Goal: Task Accomplishment & Management: Complete application form

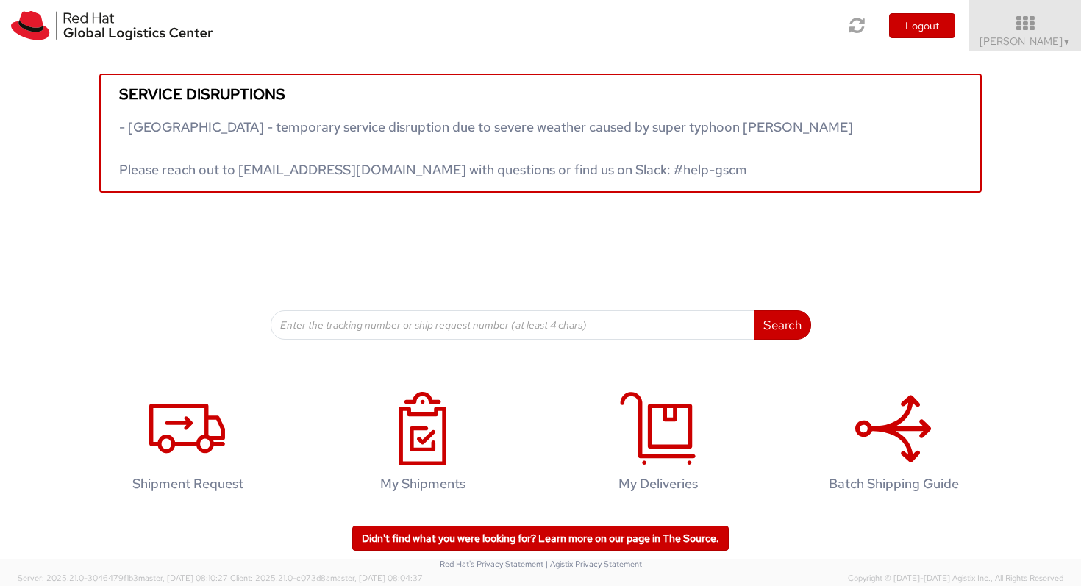
scroll to position [3, 0]
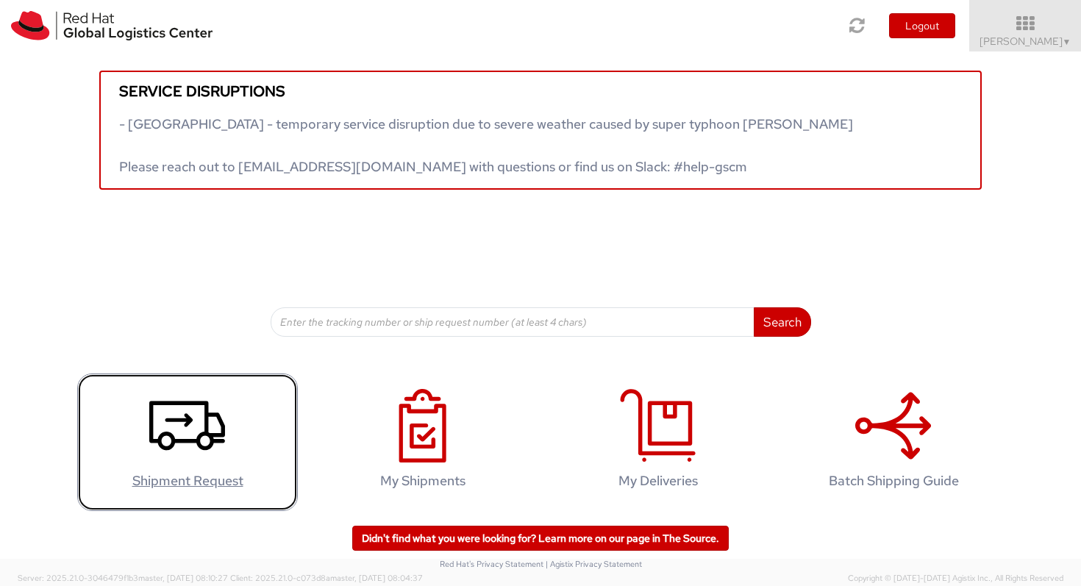
click at [232, 415] on link "Shipment Request" at bounding box center [187, 441] width 221 height 137
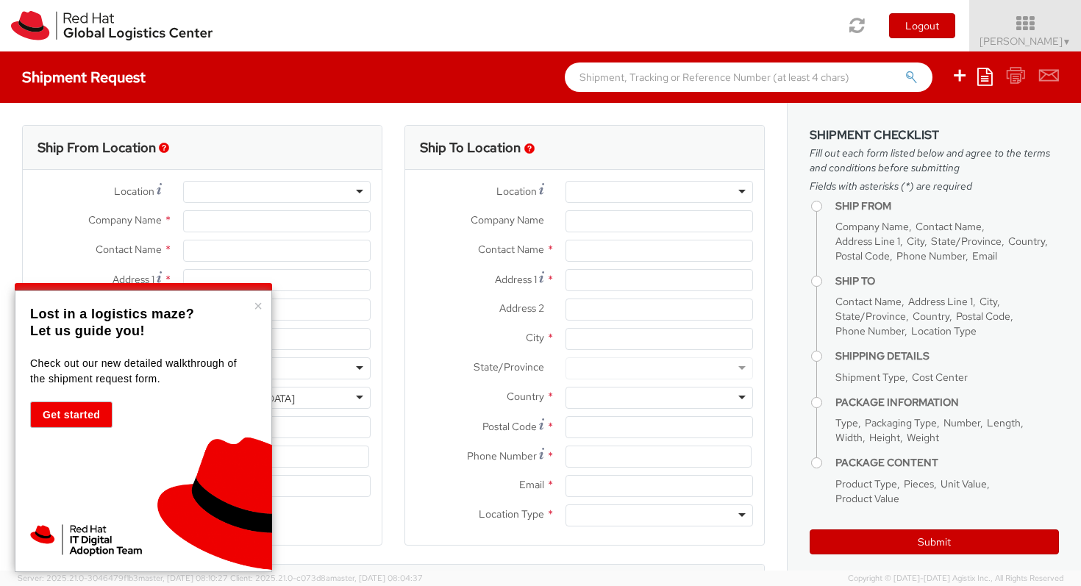
select select "522"
select select
click at [260, 307] on button "×" at bounding box center [258, 305] width 9 height 15
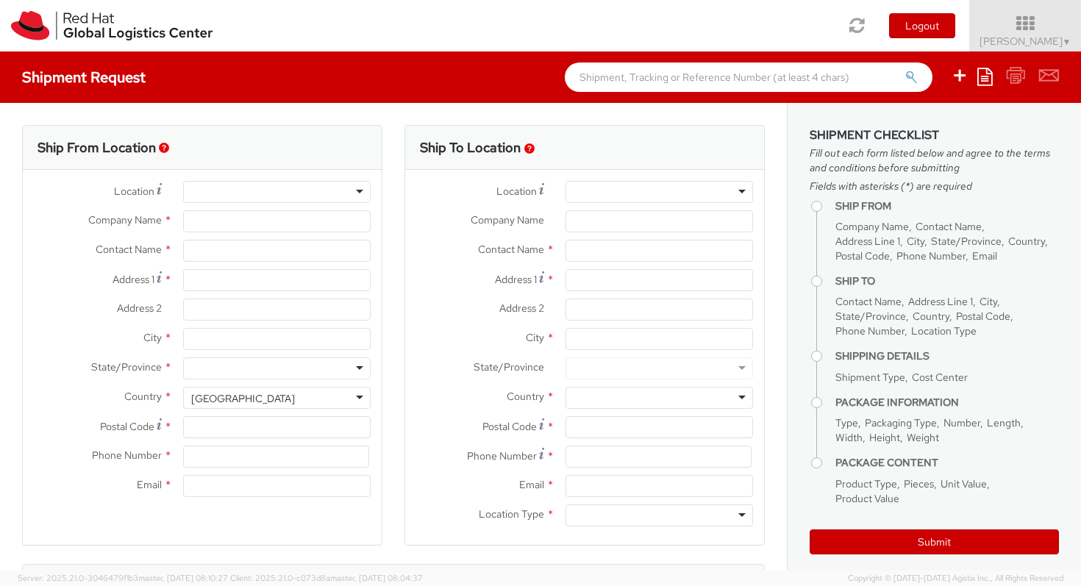
type input "Red Hat Limited"
type input "[PERSON_NAME]"
type input "One, [GEOGRAPHIC_DATA], [GEOGRAPHIC_DATA]"
type input "Red Hat Suite 05-102"
type input "[GEOGRAPHIC_DATA]"
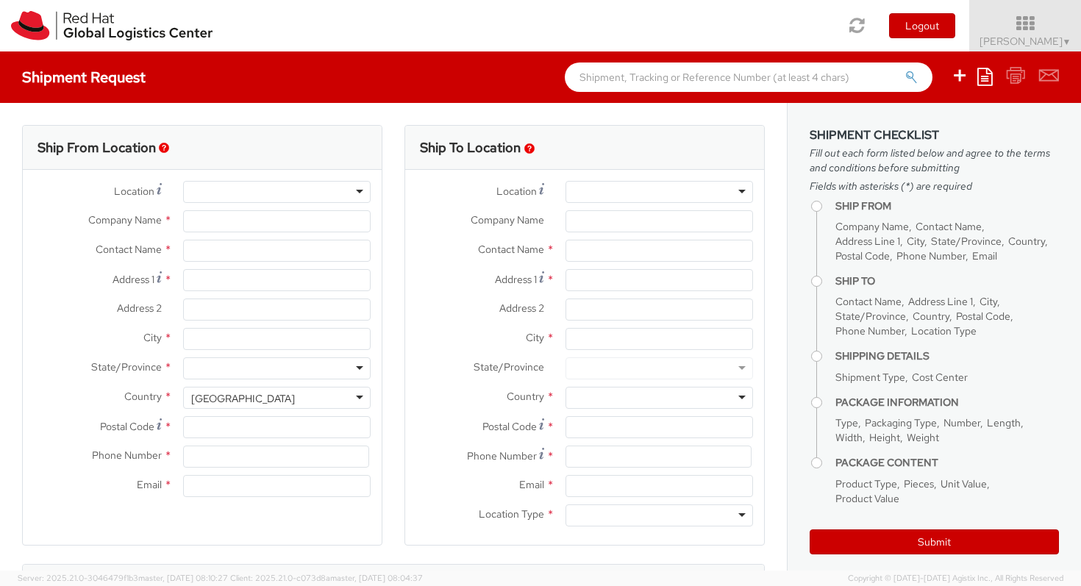
type input "D02 EF64"
type input "35351540048"
type input "[EMAIL_ADDRESS][DOMAIN_NAME]"
select select "CM"
select select "KGS"
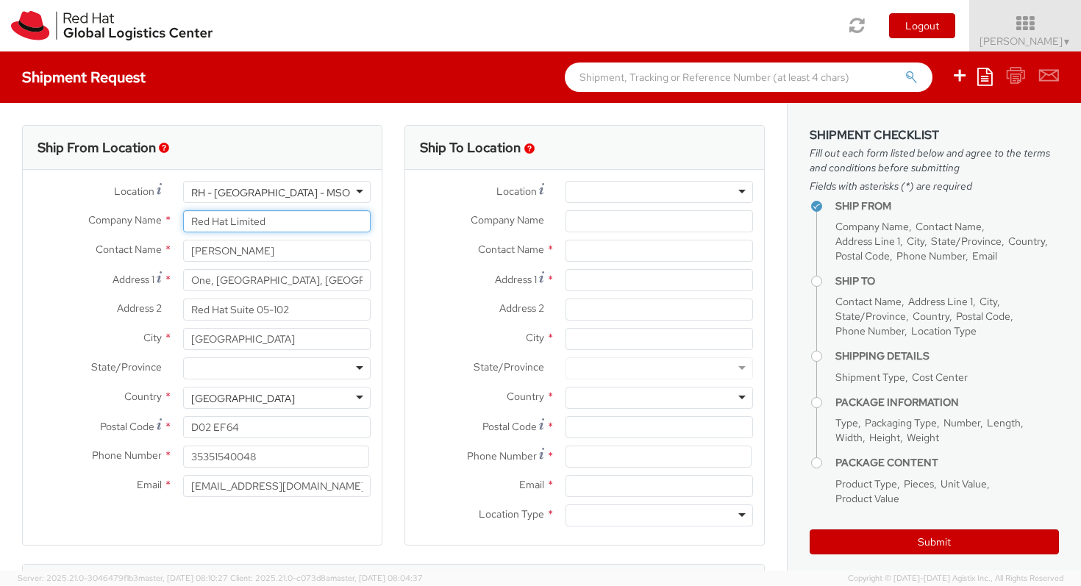
click at [222, 221] on input "Red Hat Limited" at bounding box center [276, 221] width 187 height 22
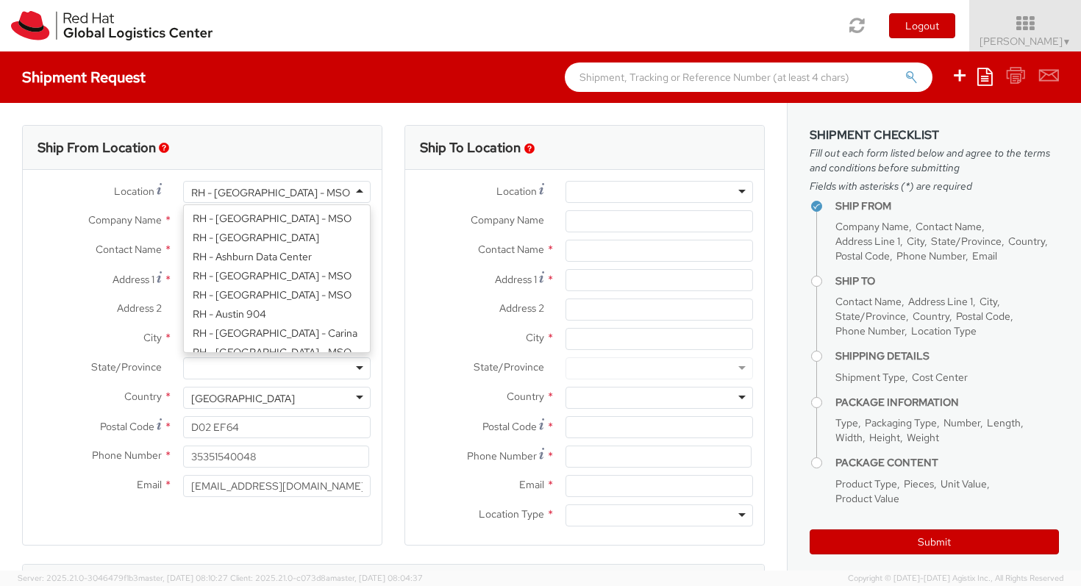
click at [282, 190] on div "RH - [GEOGRAPHIC_DATA] - MSO" at bounding box center [276, 192] width 187 height 22
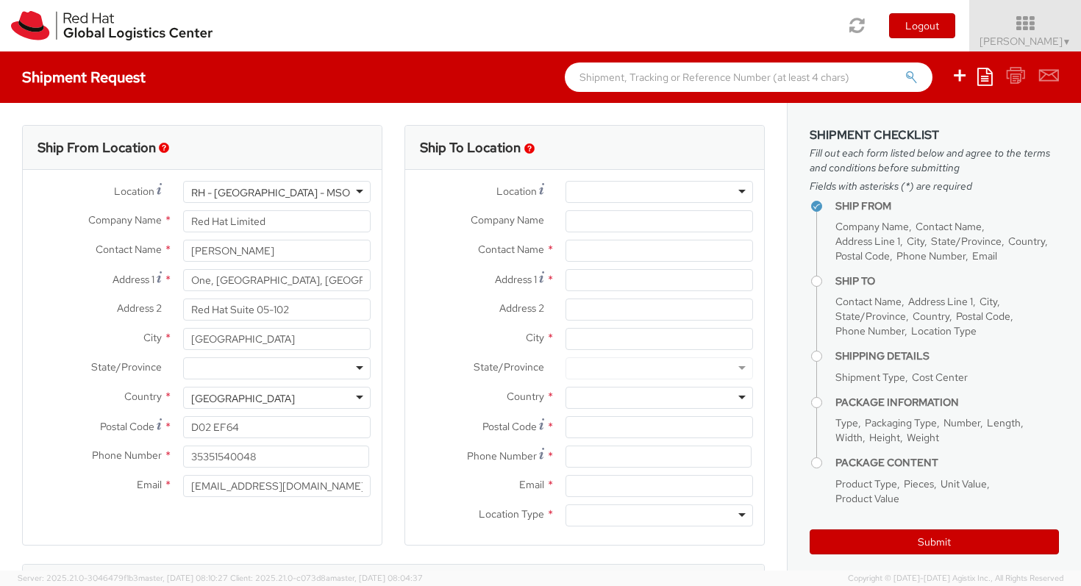
drag, startPoint x: 282, startPoint y: 190, endPoint x: 259, endPoint y: 187, distance: 23.7
click at [260, 187] on div "RH - [GEOGRAPHIC_DATA] - MSO" at bounding box center [276, 192] width 187 height 22
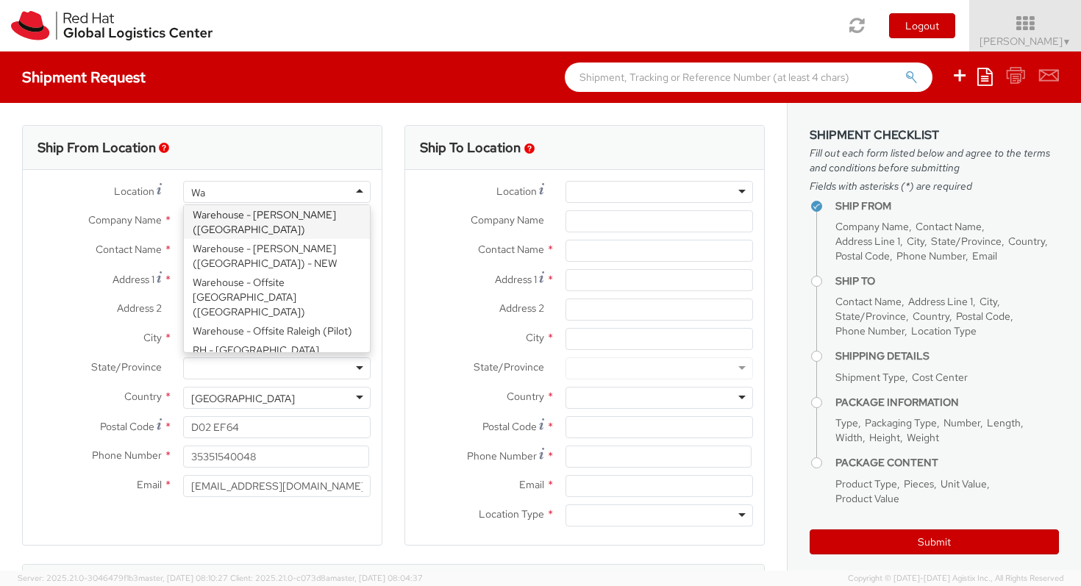
scroll to position [0, 0]
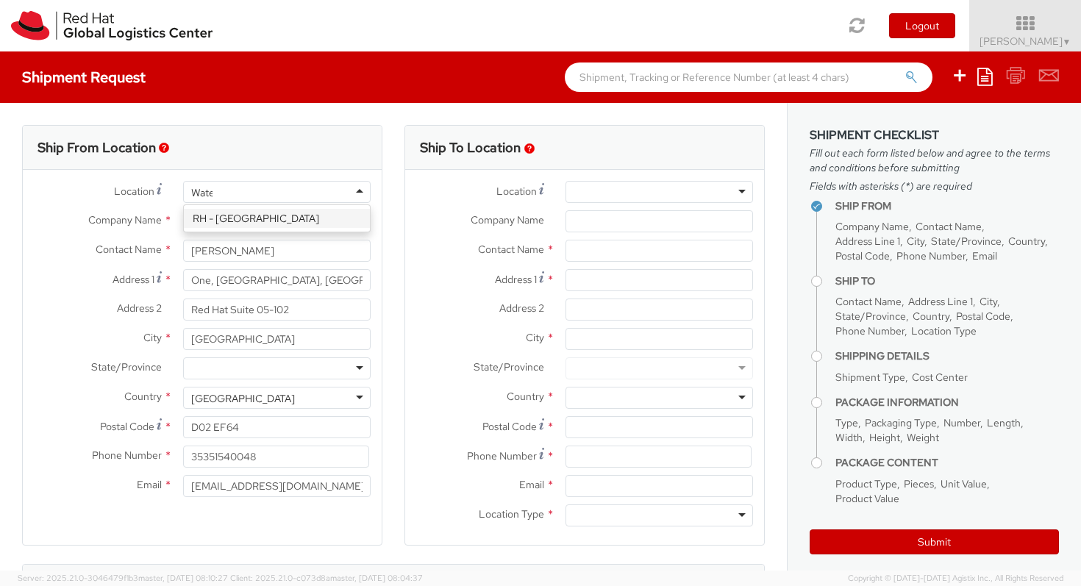
type input "Water"
type input "[GEOGRAPHIC_DATA]"
type input "1st Floor"
type input "WATERFORD"
type input "X91NY33"
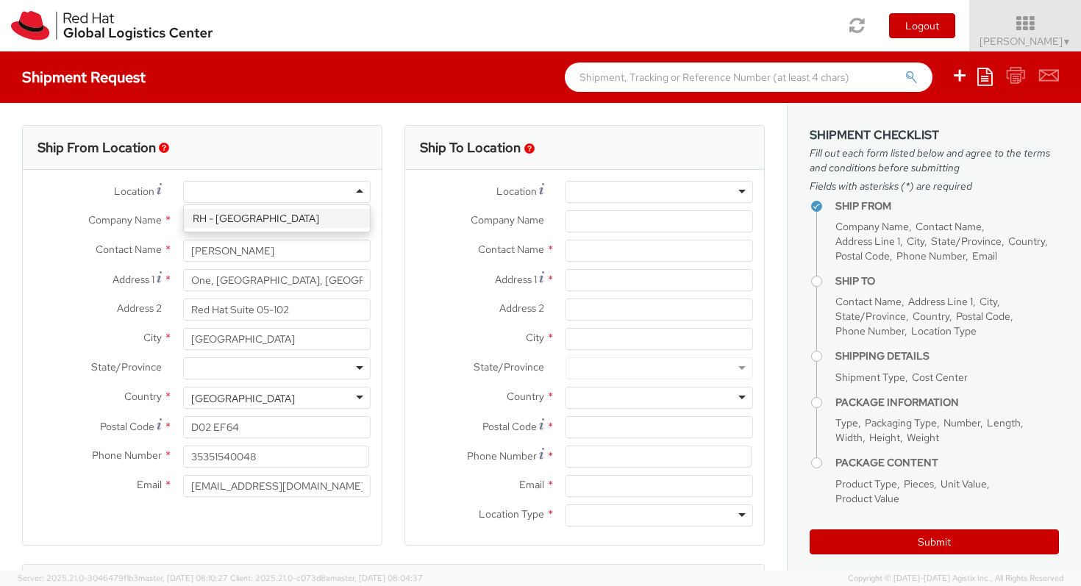
type input "003535 51 810111"
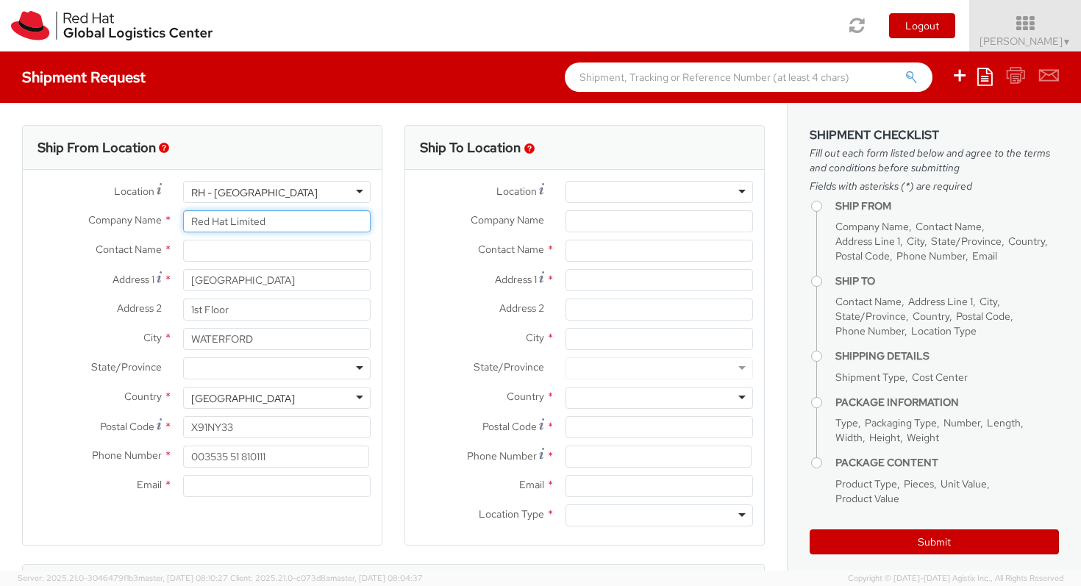
click at [240, 222] on input "Red Hat Limited" at bounding box center [276, 221] width 187 height 22
drag, startPoint x: 276, startPoint y: 229, endPoint x: 182, endPoint y: 215, distance: 95.2
click at [182, 215] on div "Red Hat Limited" at bounding box center [277, 221] width 210 height 22
type input "Red Hat"
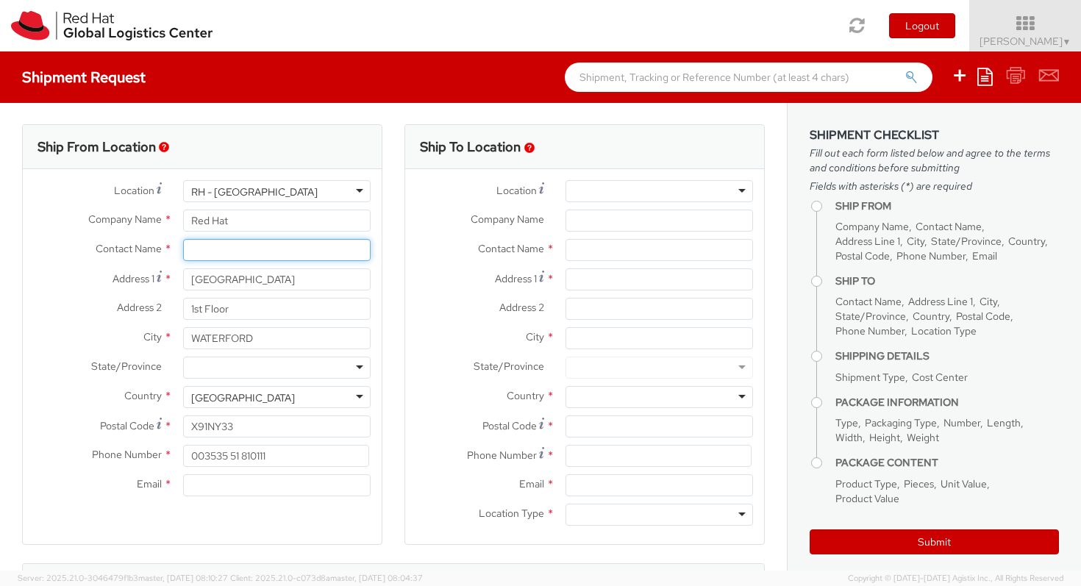
click at [201, 246] on input "text" at bounding box center [276, 250] width 187 height 22
type input "[PERSON_NAME]"
click at [282, 349] on div "City * WATERFORD" at bounding box center [202, 341] width 359 height 29
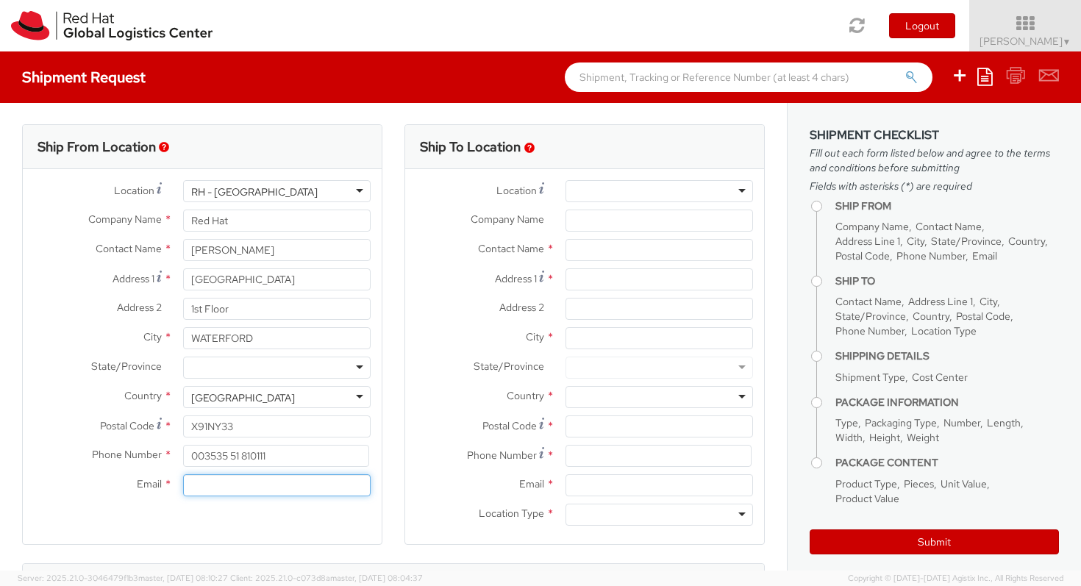
click at [293, 489] on input "Email *" at bounding box center [276, 485] width 187 height 22
type input "[EMAIL_ADDRESS][DOMAIN_NAME]"
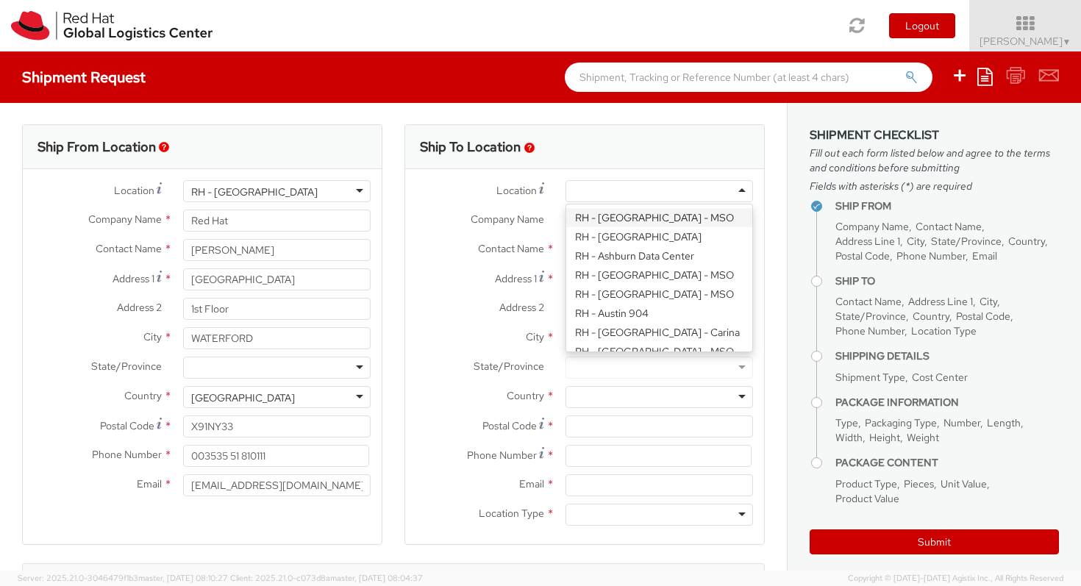
click at [668, 190] on div at bounding box center [658, 191] width 187 height 22
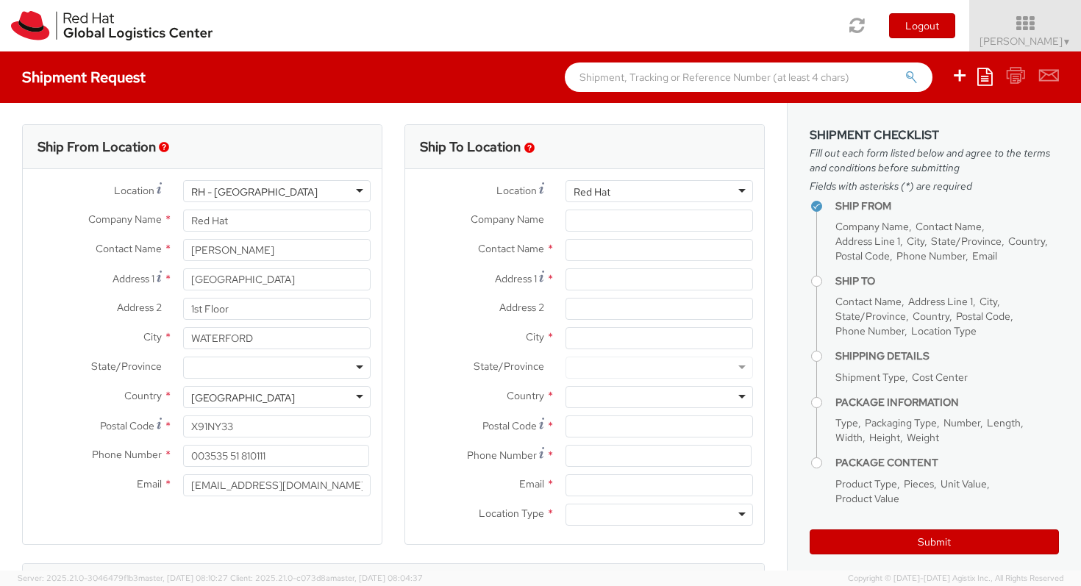
scroll to position [0, 0]
drag, startPoint x: 627, startPoint y: 187, endPoint x: 553, endPoint y: 176, distance: 75.0
click at [553, 176] on div "Location * Company Name * Contact Name * Address 1 * Address 2 * City * State/P…" at bounding box center [584, 356] width 359 height 375
type input "R"
type input "F"
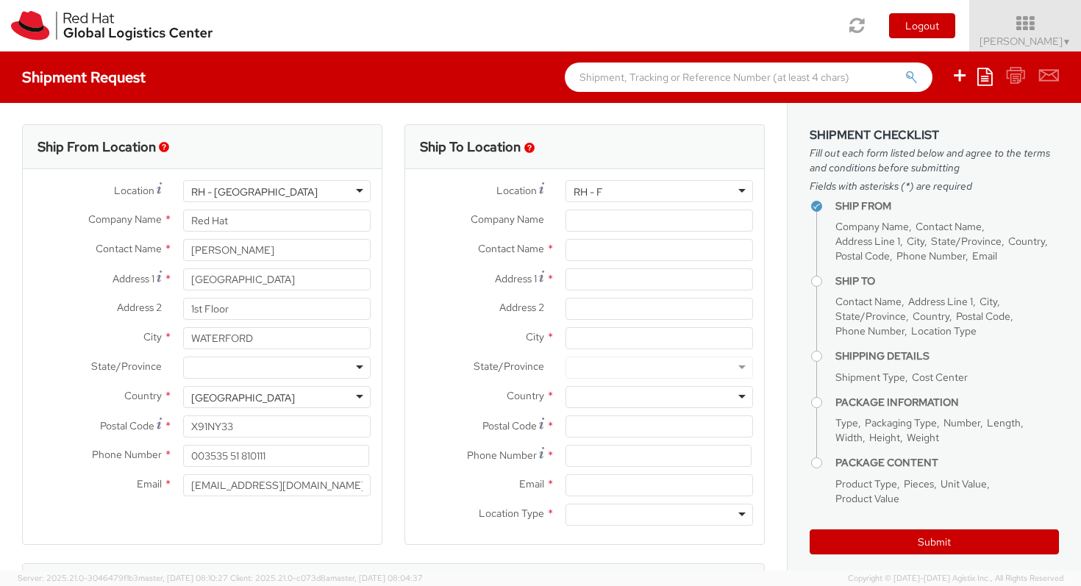
drag, startPoint x: 629, startPoint y: 189, endPoint x: 548, endPoint y: 175, distance: 81.3
click at [548, 175] on div "Location * RH - Walldorf RH - Frankfurt RH - Fukuoka - MSO RH - Waterford City …" at bounding box center [584, 356] width 359 height 375
type input "RH - F"
click at [583, 221] on input "Company Name *" at bounding box center [658, 221] width 187 height 22
type input "r"
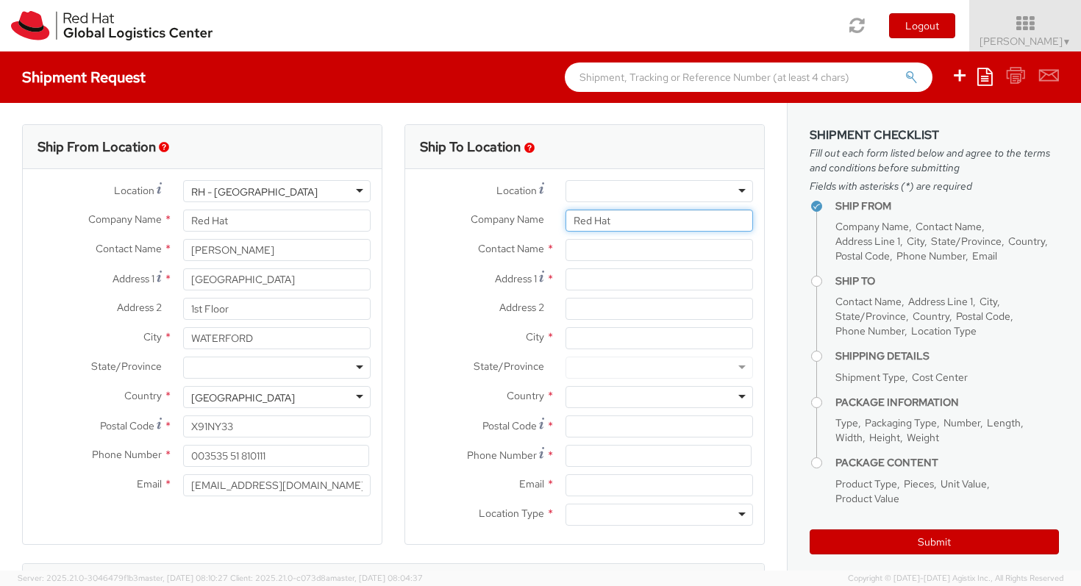
type input "Red Hat"
click at [605, 244] on input "text" at bounding box center [658, 250] width 187 height 22
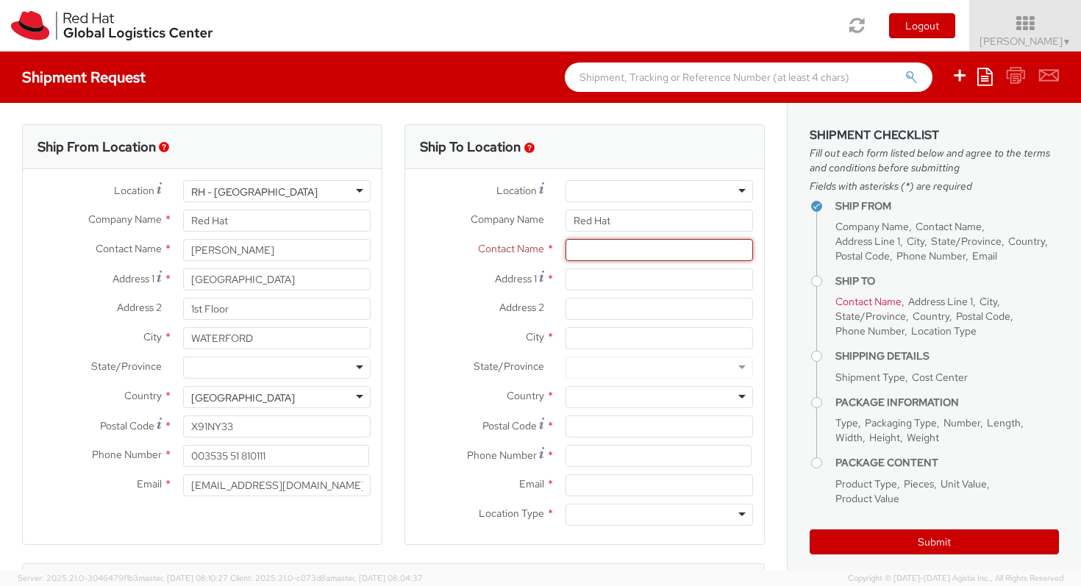
paste input "Eoghan Glynn"
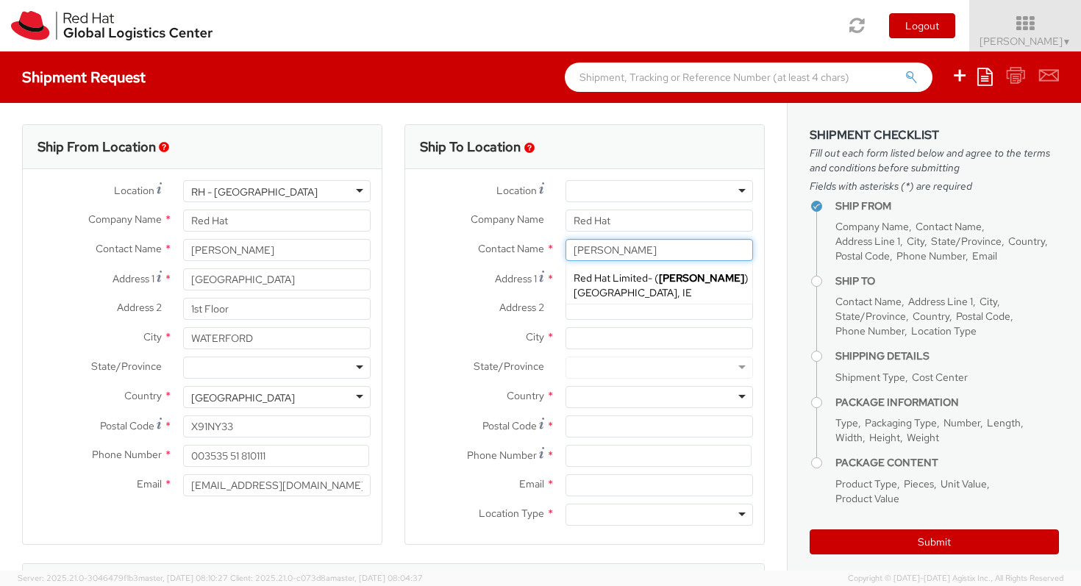
type input "Eoghan Glynn"
click at [478, 310] on label "Address 2 *" at bounding box center [479, 307] width 149 height 19
click at [565, 310] on input "Address 2 *" at bounding box center [658, 309] width 187 height 22
click at [621, 279] on input "Address 1 *" at bounding box center [658, 279] width 187 height 22
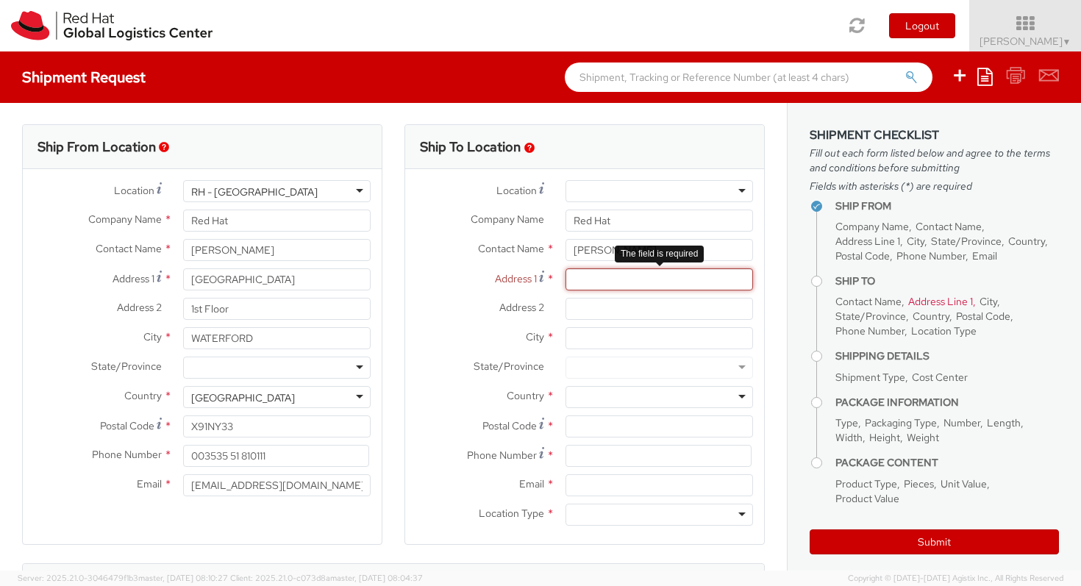
paste input "Paris La Défense"
type input "Paris La Défense"
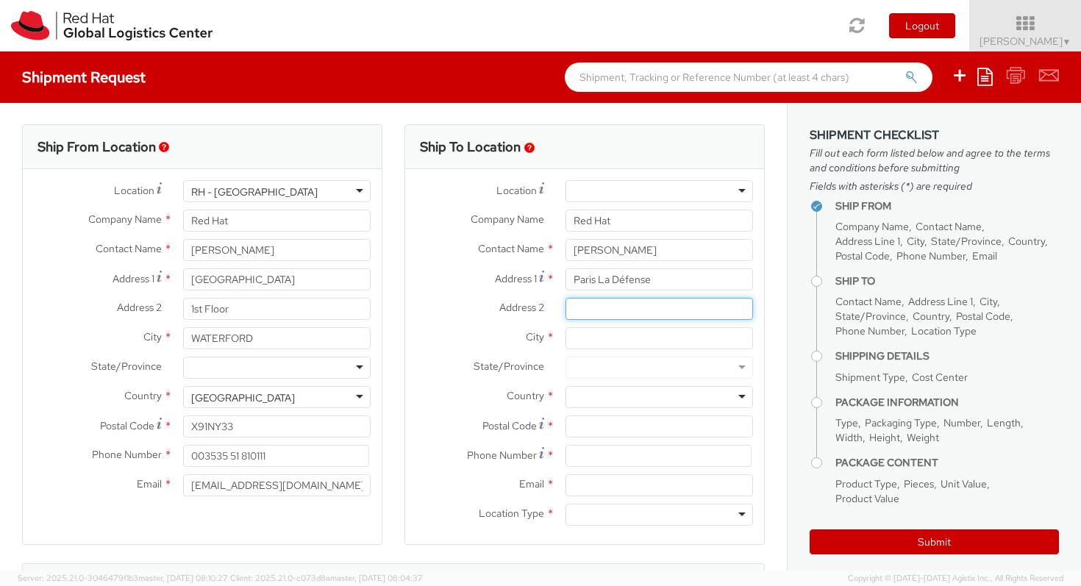
click at [619, 312] on input "Address 2 *" at bounding box center [658, 309] width 187 height 22
paste input "Immeuble Défense Plaza"
type input "Immeuble Défense Plaza"
drag, startPoint x: 719, startPoint y: 315, endPoint x: 573, endPoint y: 290, distance: 147.7
click at [573, 290] on div "Location * RH - Walldorf RH - Frankfurt RH - Fukuoka - MSO RH - Waterford City …" at bounding box center [584, 356] width 359 height 353
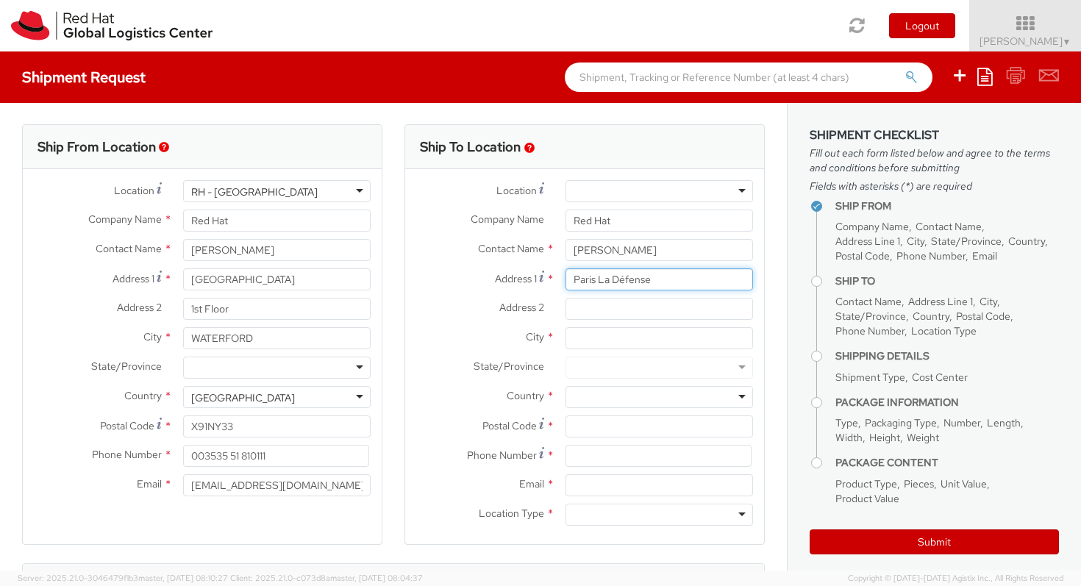
click at [654, 276] on input "Paris La Défense" at bounding box center [658, 279] width 187 height 22
paste input "Immeuble Défense Plaza"
type input "Paris La Défense , Immeuble Défense Plaza"
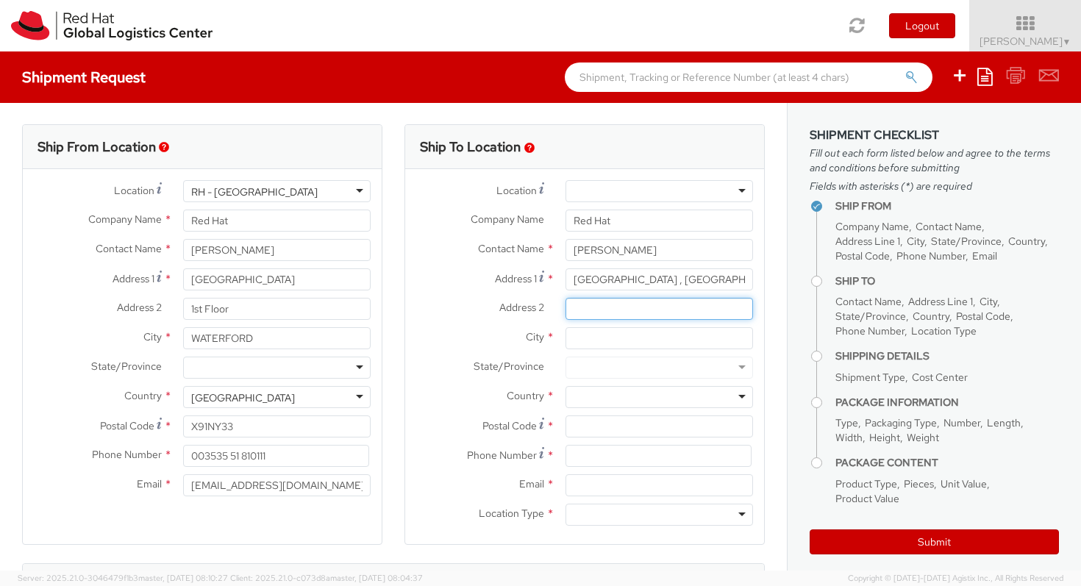
click at [633, 313] on input "Address 2 *" at bounding box center [658, 309] width 187 height 22
paste input "23-25 Rue Delarivière Lefoullon"
type input "23-25 Rue Delarivière Lefoullon"
click at [622, 346] on input "City *" at bounding box center [658, 338] width 187 height 22
type input "[GEOGRAPHIC_DATA]"
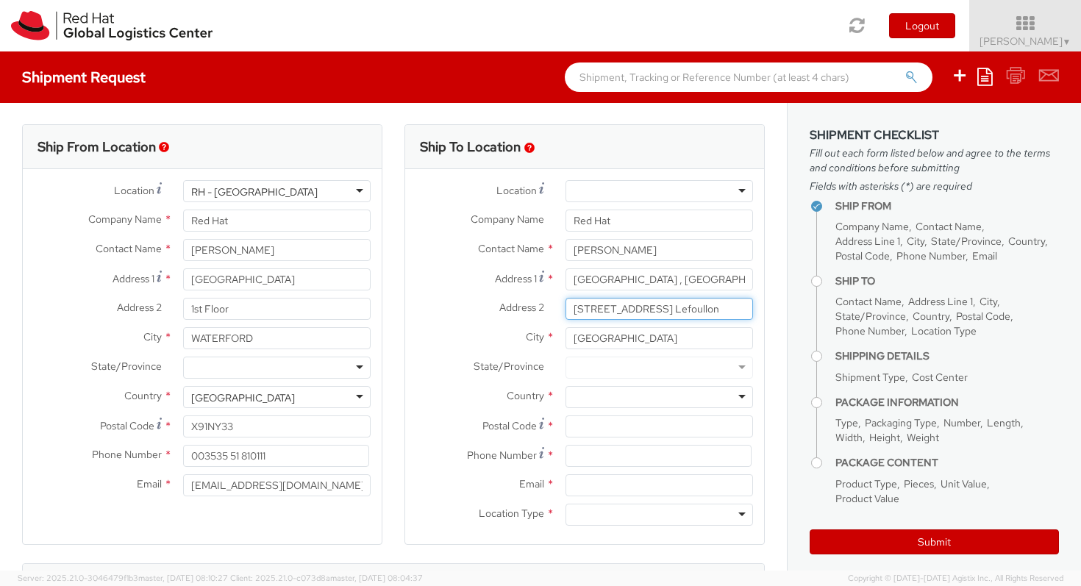
click at [727, 306] on input "23-25 Rue Delarivière Lefoullon" at bounding box center [658, 309] width 187 height 22
paste input "Puteaux 92800"
type input "23-25 Rue Delarivière Lefoullon, Puteaux 92800"
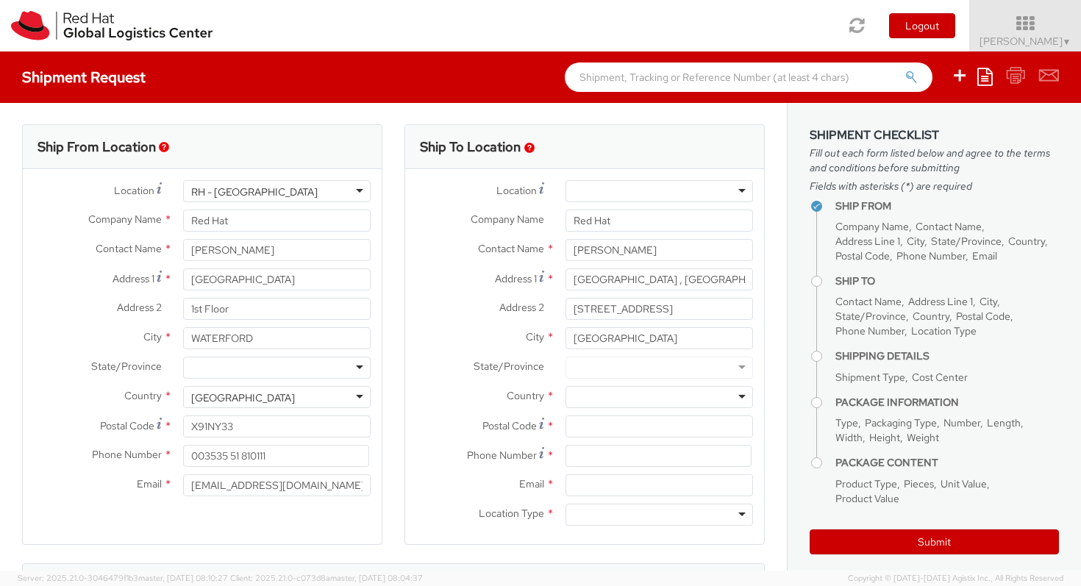
click at [651, 390] on div at bounding box center [658, 397] width 187 height 22
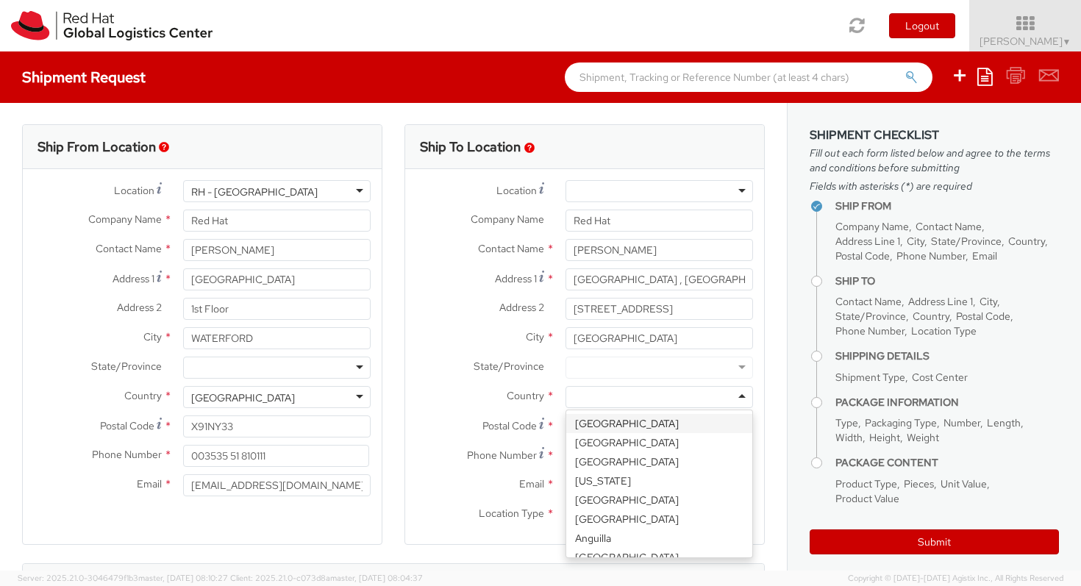
type input "F"
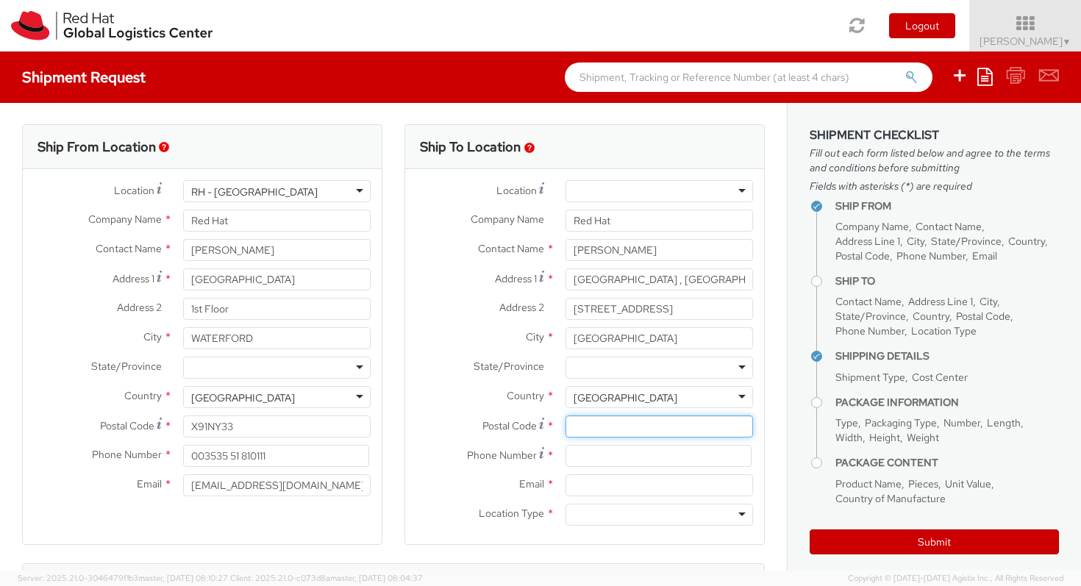
click at [603, 431] on input "Postal Code *" at bounding box center [658, 426] width 187 height 22
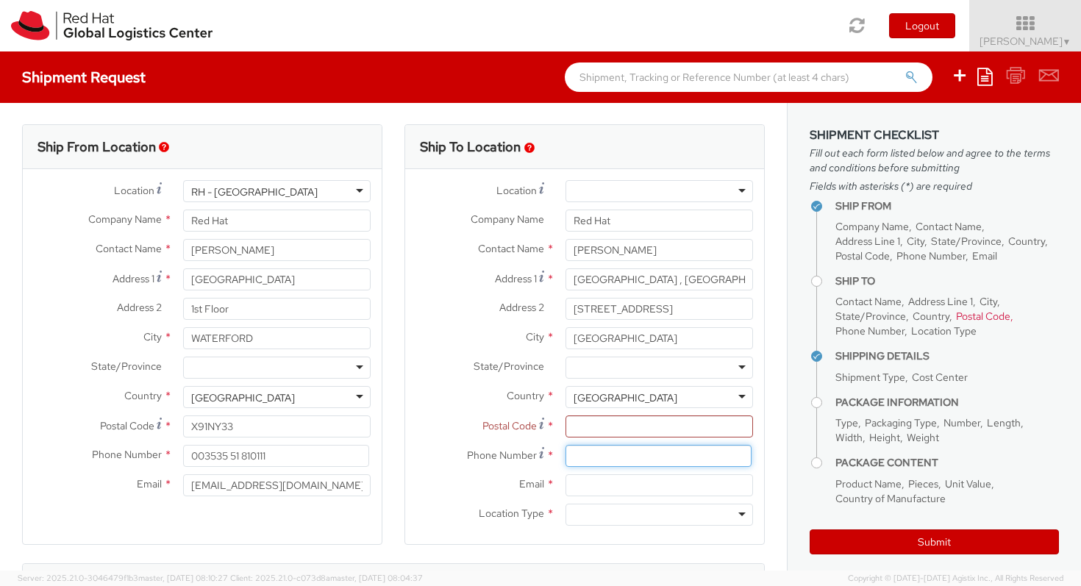
click at [592, 457] on input at bounding box center [658, 456] width 186 height 22
paste input "353-86-8175024"
type input "353-86-8175024"
click at [640, 490] on input "Email *" at bounding box center [658, 485] width 187 height 22
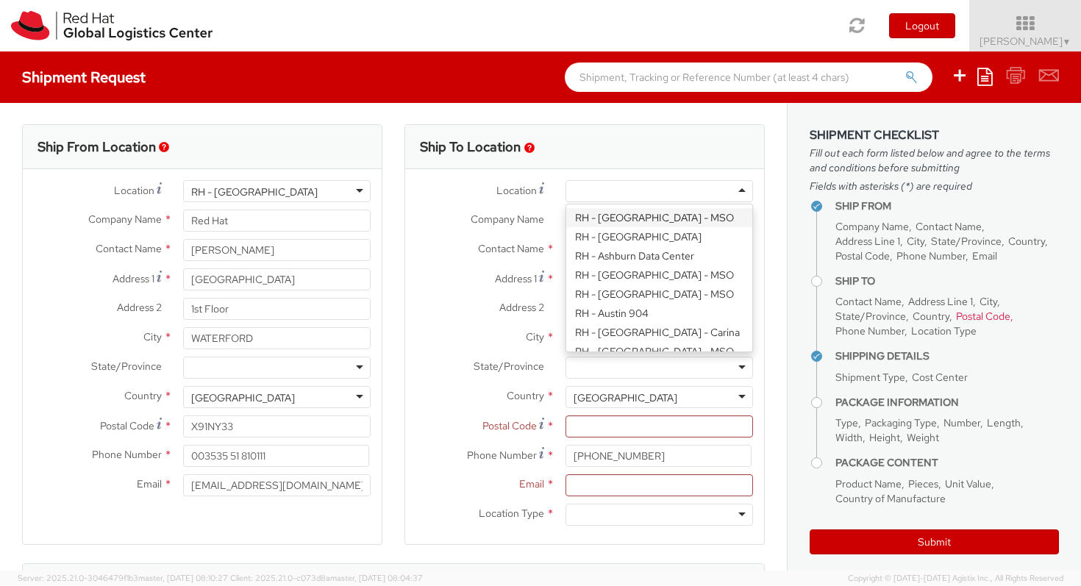
click at [587, 196] on div at bounding box center [658, 191] width 187 height 22
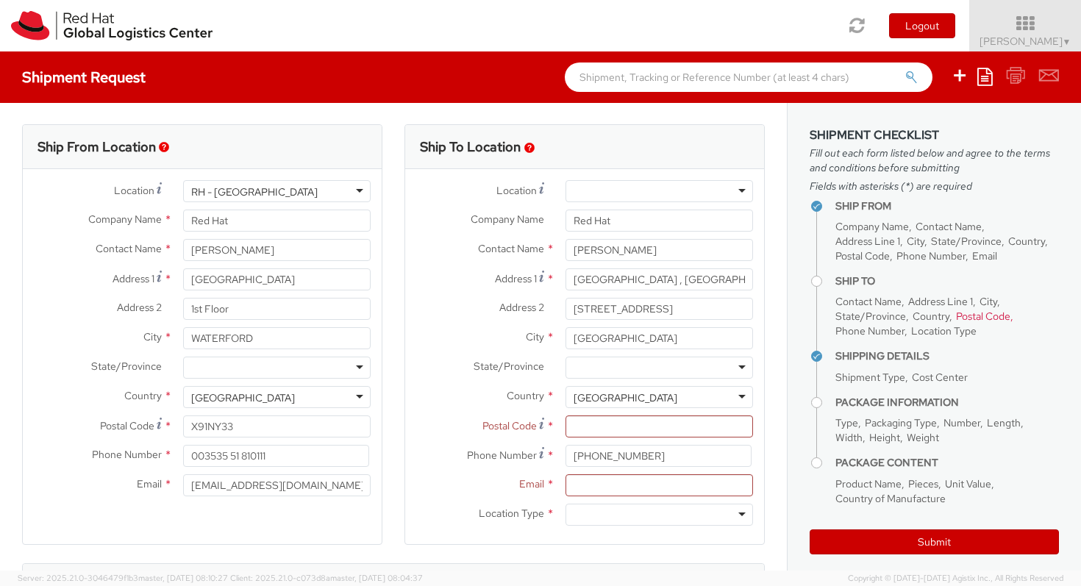
scroll to position [4, 0]
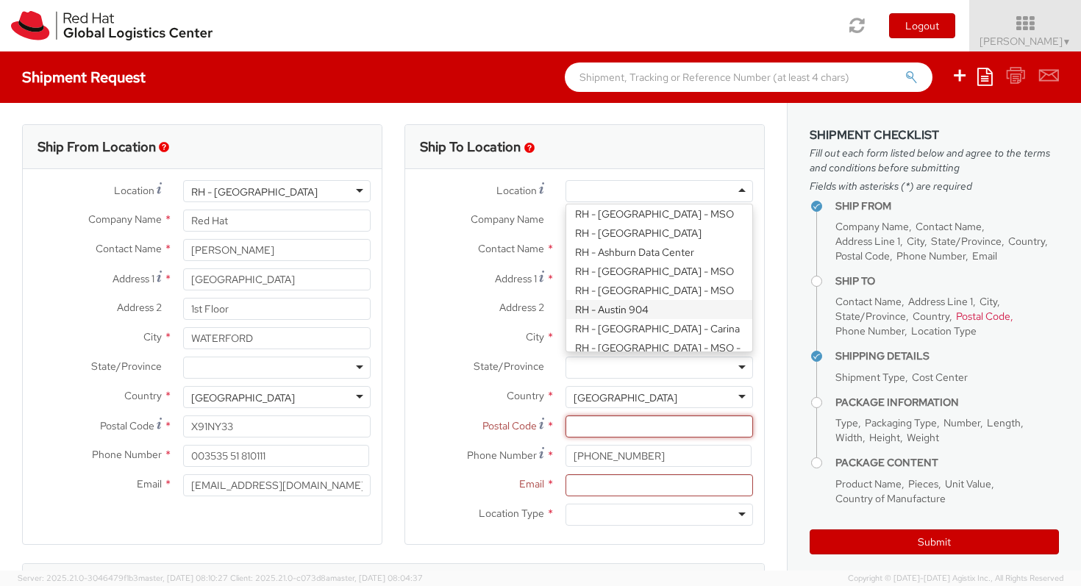
click at [602, 426] on input "Postal Code *" at bounding box center [658, 426] width 187 height 22
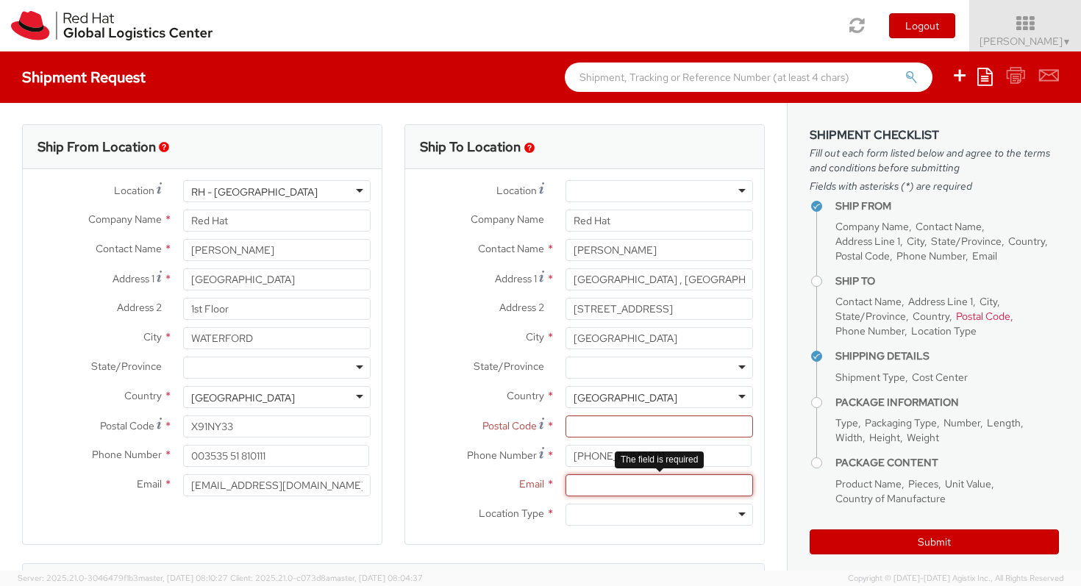
click at [584, 488] on input "Email *" at bounding box center [658, 485] width 187 height 22
paste input "eglynn@redhat.com>"
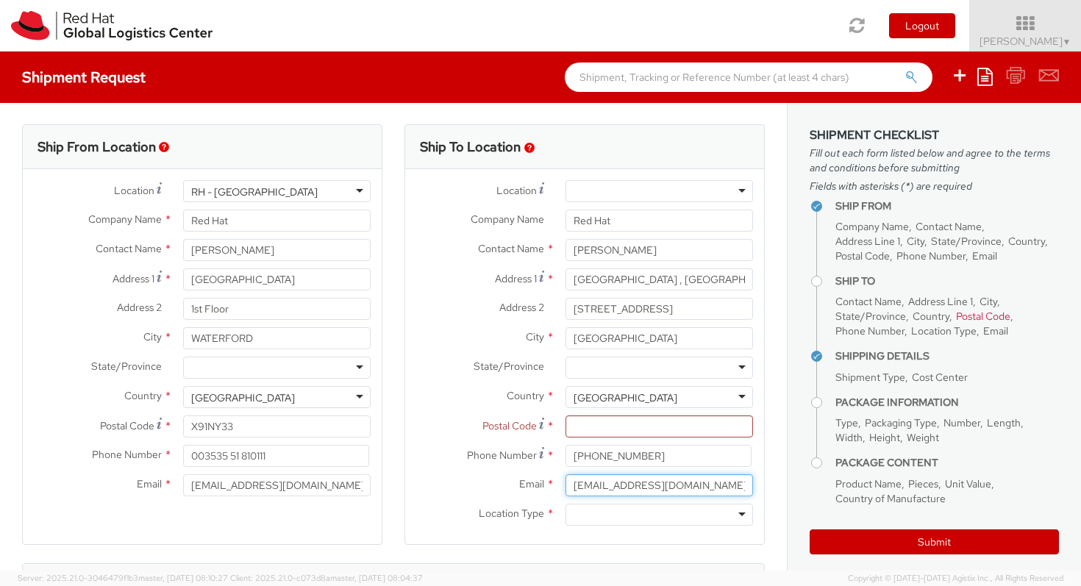
type input "eglynn@redhat.com"
click at [658, 509] on div at bounding box center [658, 515] width 187 height 22
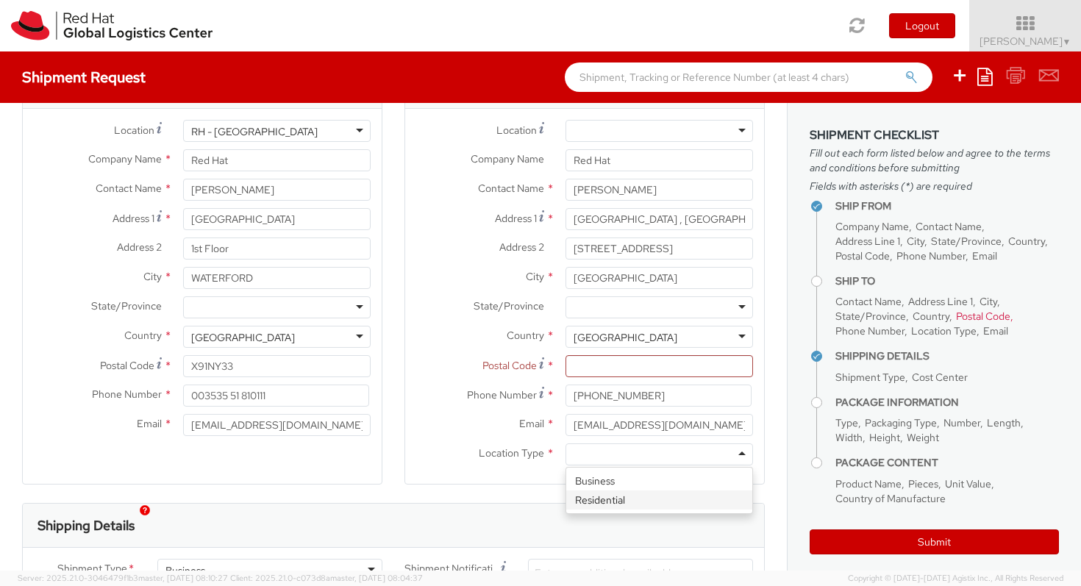
scroll to position [81, 0]
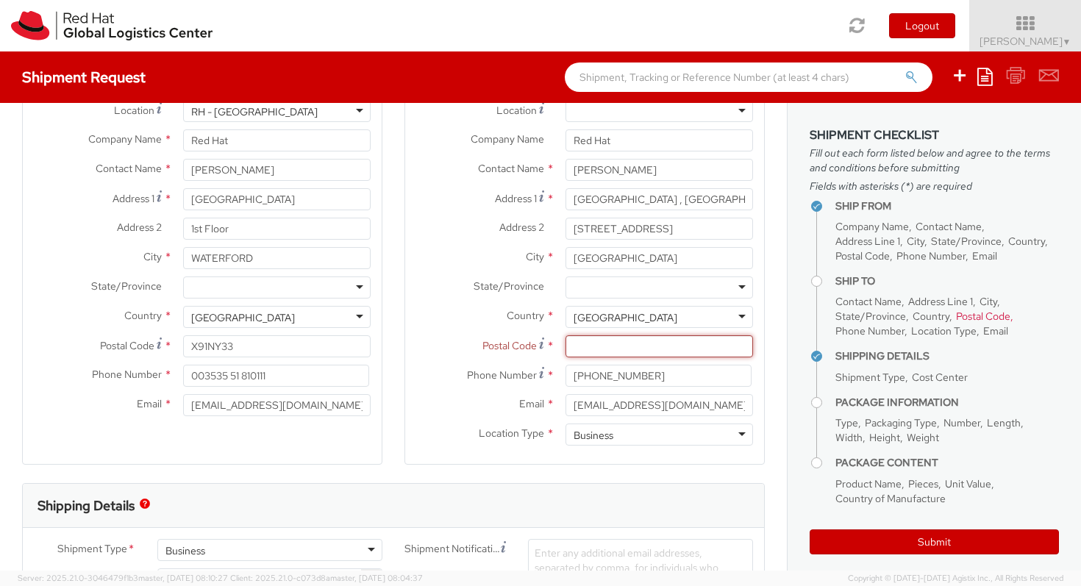
click at [617, 349] on input "Postal Code *" at bounding box center [658, 346] width 187 height 22
click at [654, 379] on input "353-86-8175024" at bounding box center [658, 376] width 186 height 22
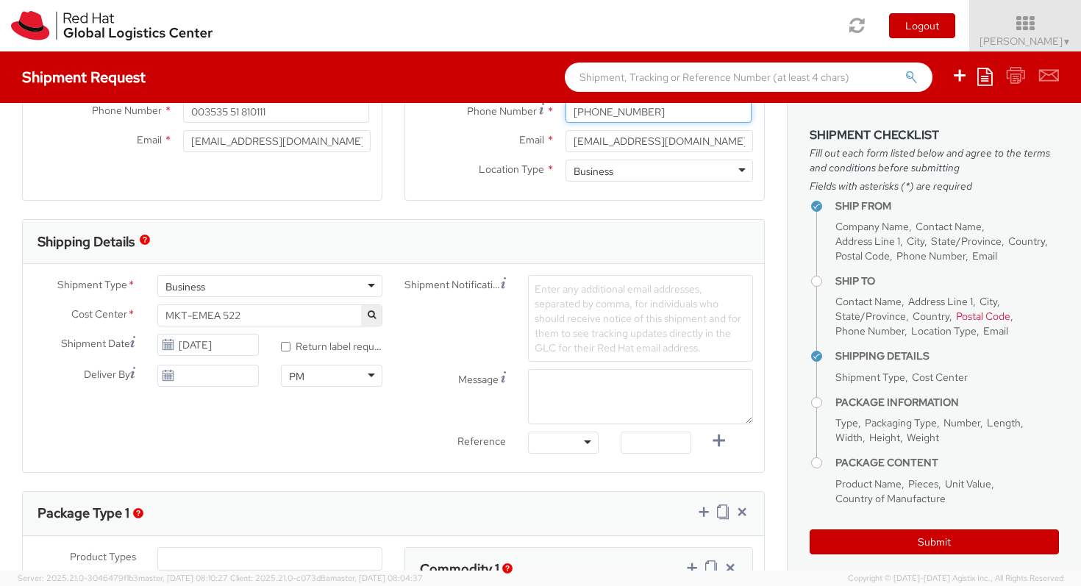
scroll to position [348, 0]
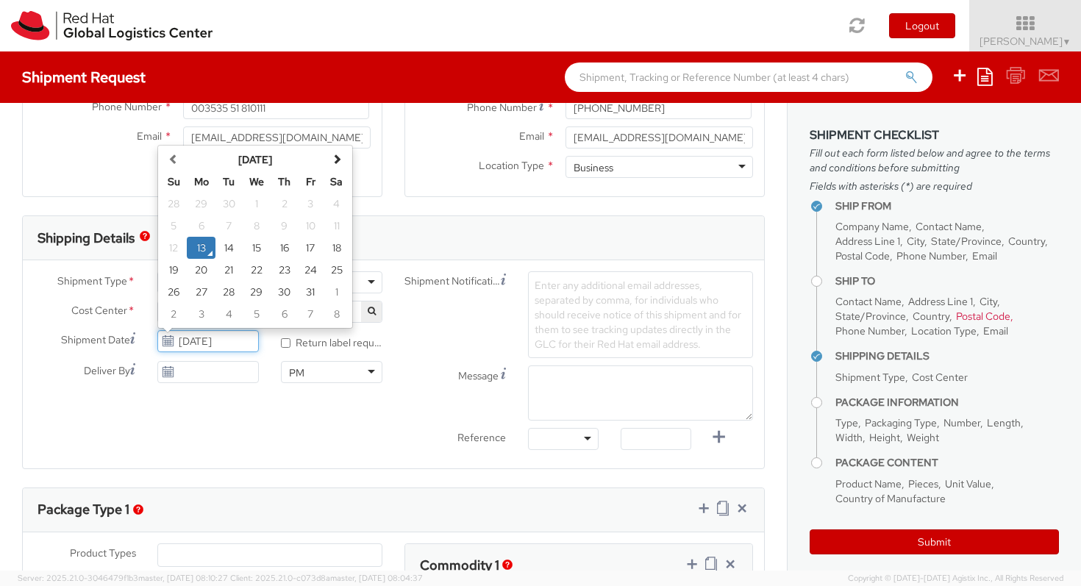
click at [222, 346] on input "[DATE]" at bounding box center [207, 341] width 101 height 22
click at [205, 244] on td "13" at bounding box center [201, 248] width 29 height 22
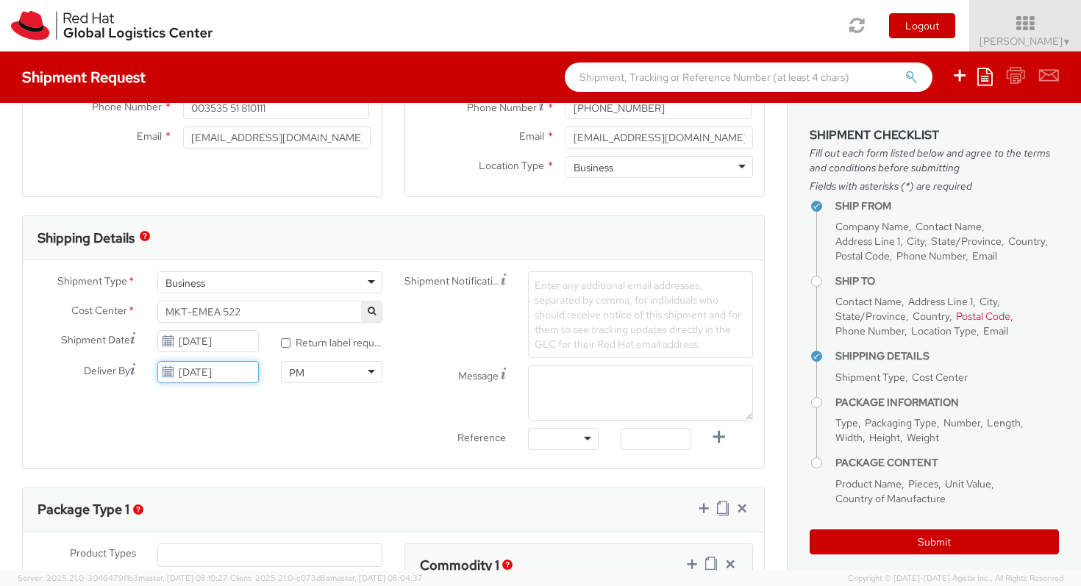
click at [190, 377] on input "[DATE]" at bounding box center [207, 372] width 101 height 22
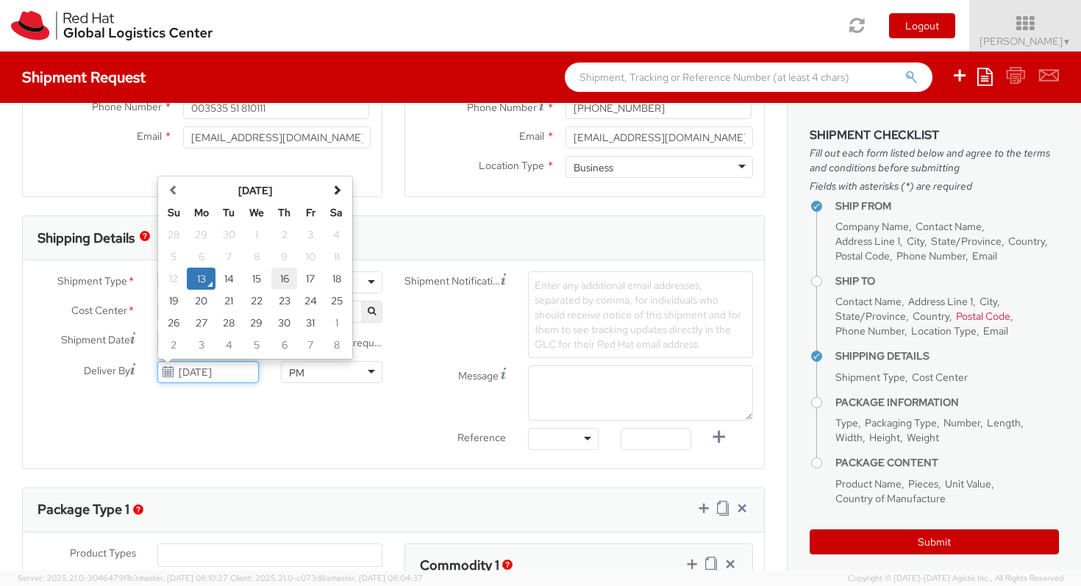
click at [285, 278] on td "16" at bounding box center [284, 279] width 26 height 22
type input "10/16/2025"
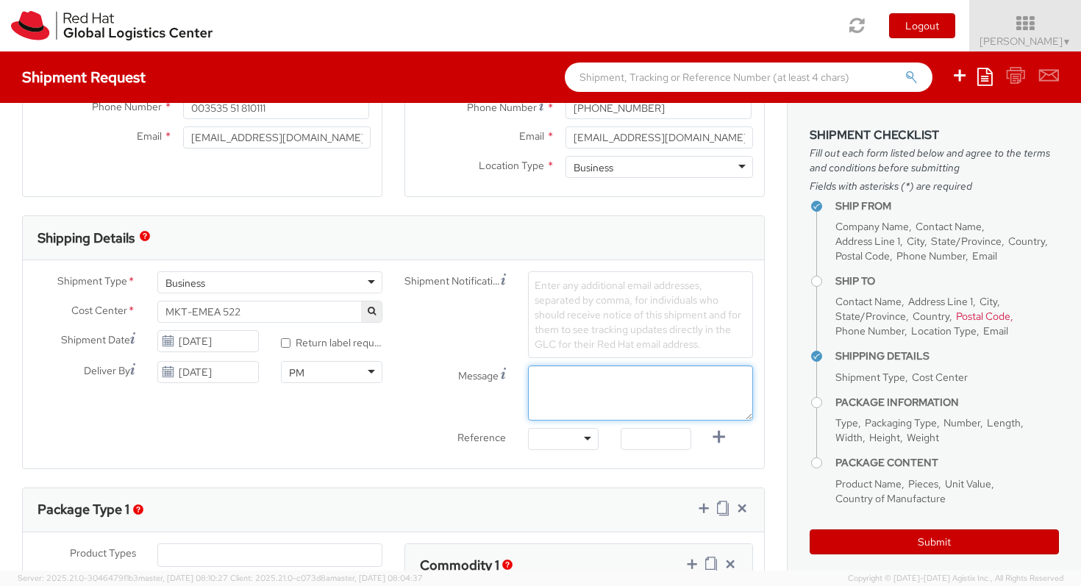
click at [594, 379] on textarea "Message" at bounding box center [640, 392] width 225 height 55
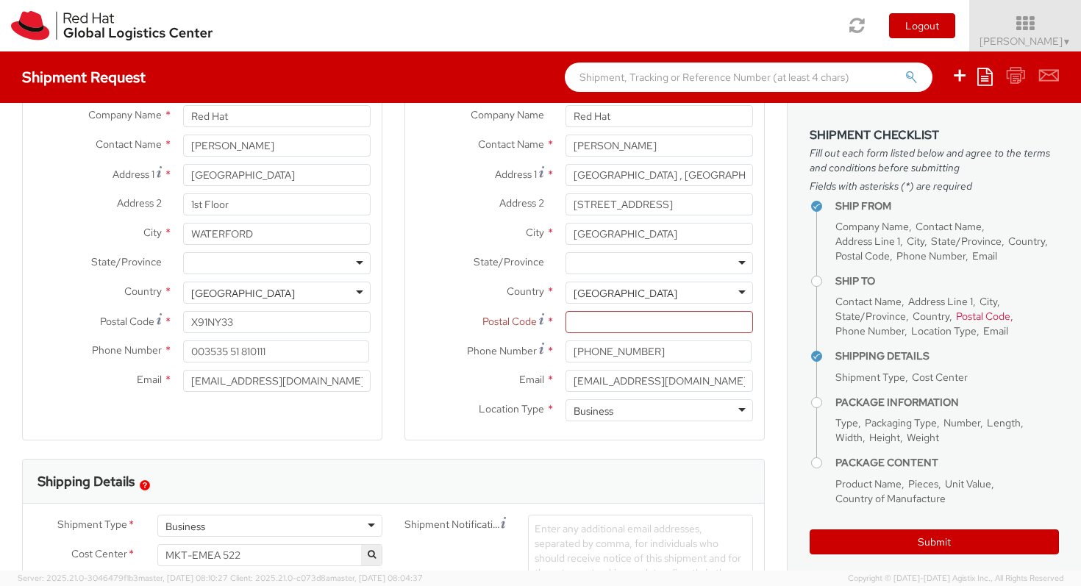
scroll to position [91, 0]
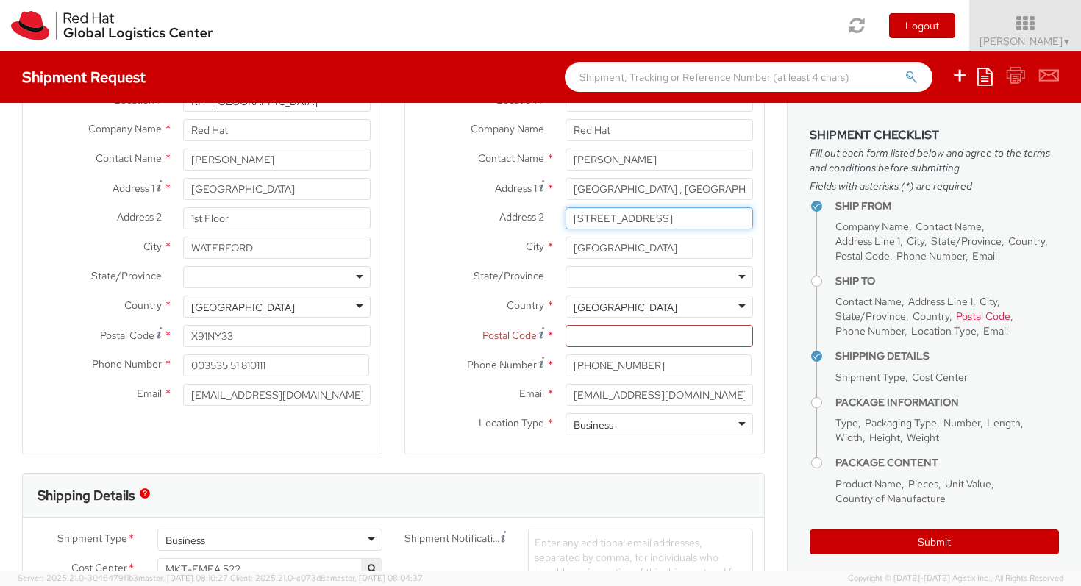
click at [687, 228] on input "23-25 Rue Delarivière Lefoullon, Puteaux 92800" at bounding box center [658, 218] width 187 height 22
click at [726, 218] on input "23-25 Rue Delarivière Lefoullon, Puteaux 92800" at bounding box center [658, 218] width 187 height 22
drag, startPoint x: 726, startPoint y: 223, endPoint x: 753, endPoint y: 229, distance: 27.8
click at [753, 229] on div "23-25 Rue Delarivière Lefoullon, Puteaux 92800" at bounding box center [659, 218] width 210 height 22
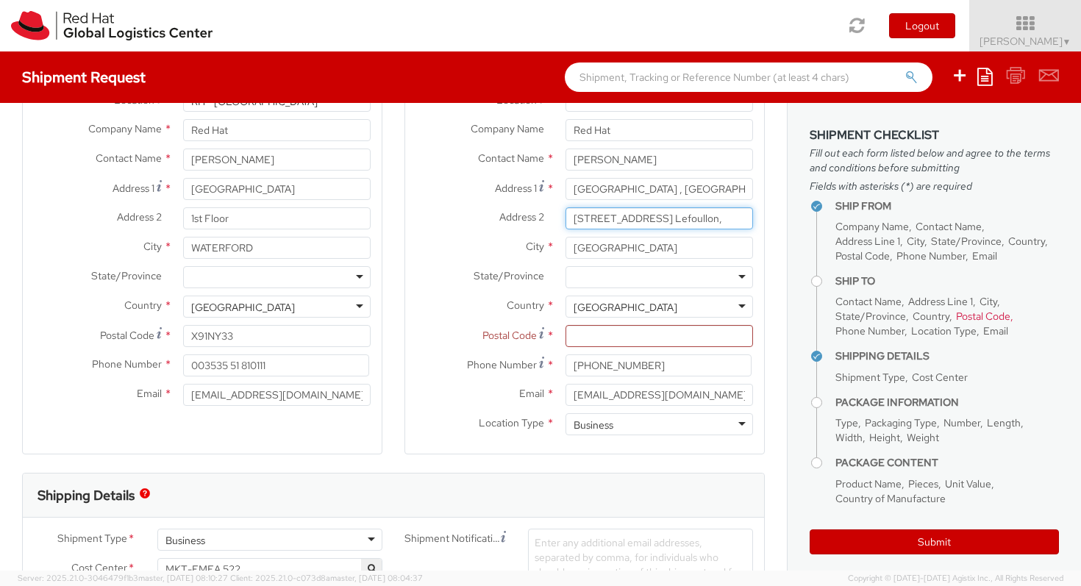
scroll to position [0, 0]
type input "23-25 Rue Delarivière Lefoullon,"
click at [631, 343] on input "Postal Code *" at bounding box center [658, 336] width 187 height 22
paste input "Puteaux 92800"
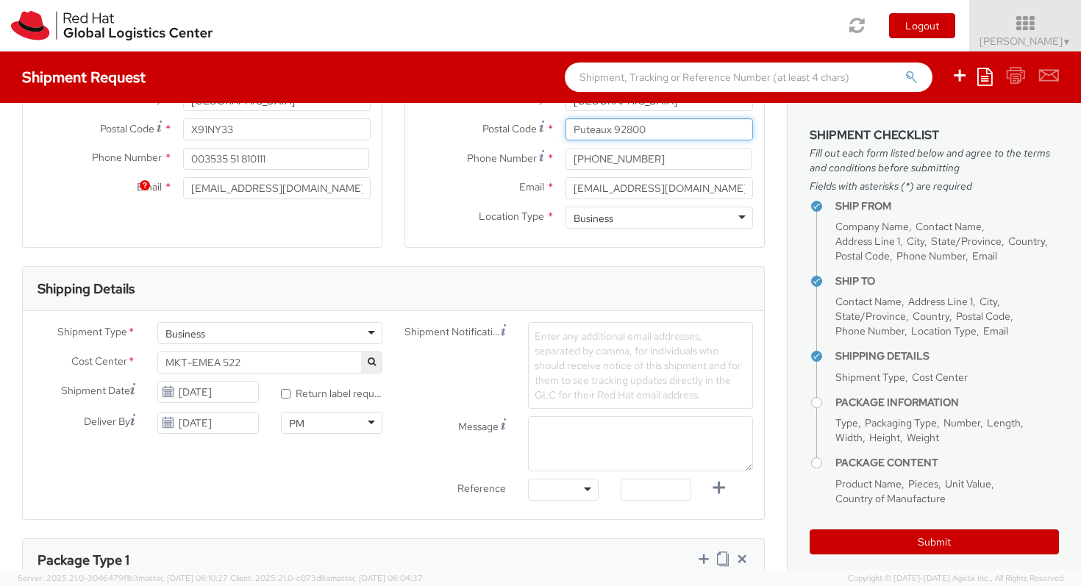
scroll to position [420, 0]
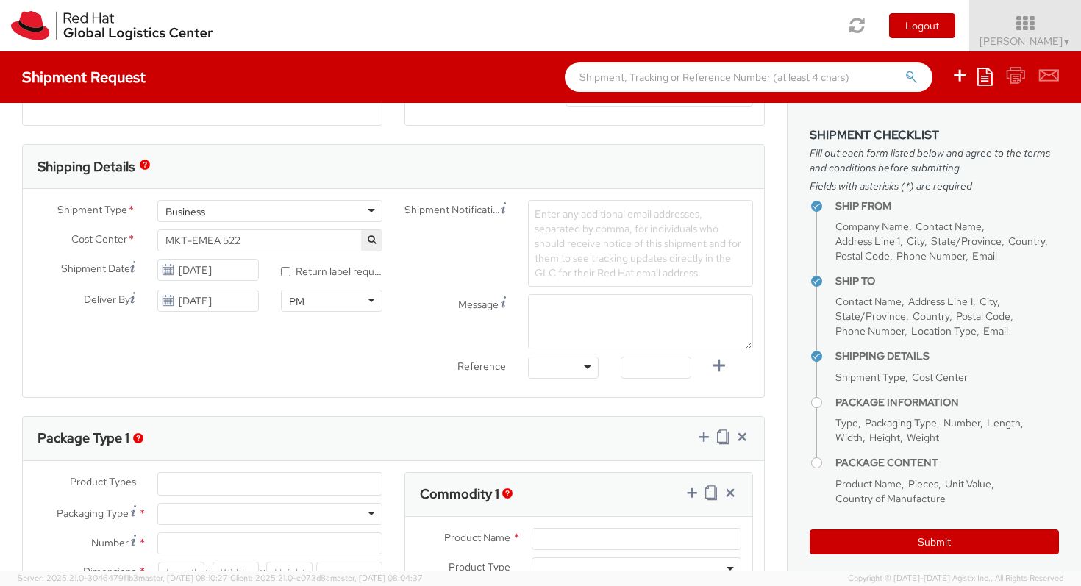
type input "Puteaux 92800"
click at [595, 313] on textarea "Message" at bounding box center [640, 321] width 225 height 55
paste textarea "Paris La Défense +33 1 4191 2323 Immeuble Défense Plaza 23-25 Rue Delarivière L…"
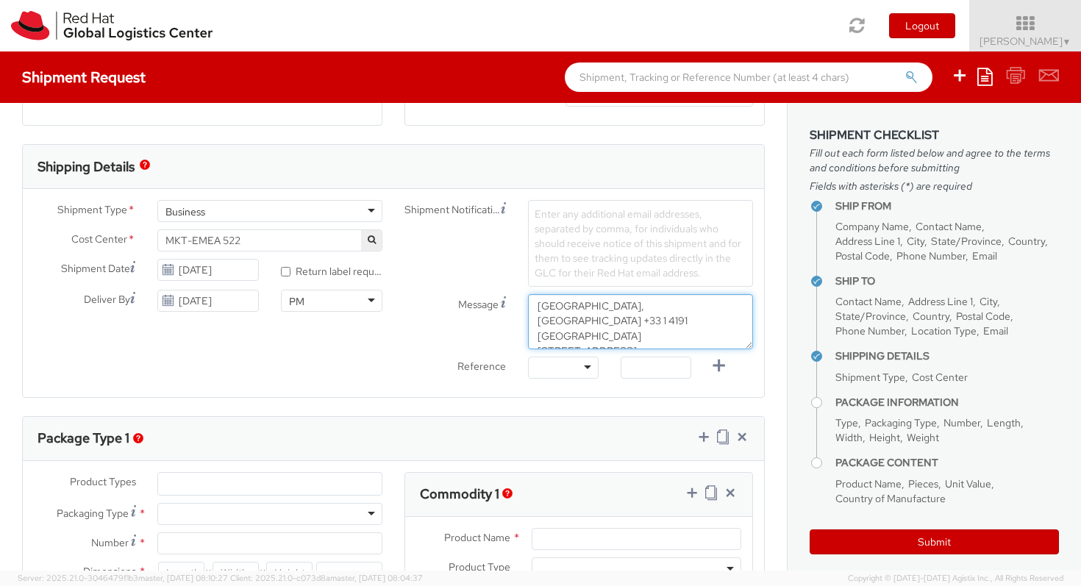
scroll to position [0, 0]
drag, startPoint x: 696, startPoint y: 327, endPoint x: 617, endPoint y: 325, distance: 79.4
click at [617, 325] on textarea "Red Hat Office, Paris La Défense +33 1 4191 2323 Immeuble Défense Plaza 23-25 R…" at bounding box center [640, 321] width 225 height 55
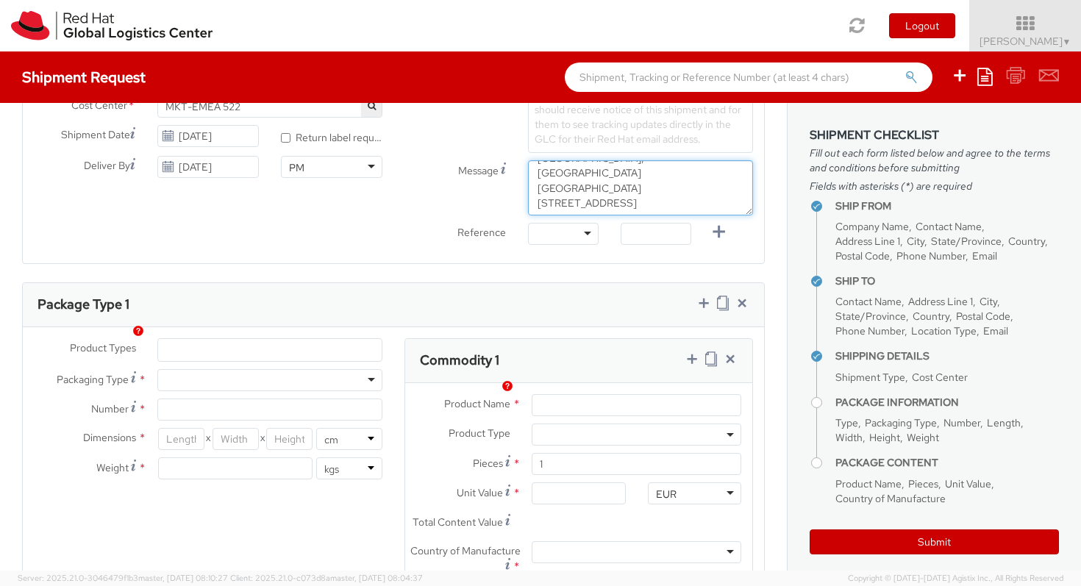
scroll to position [572, 0]
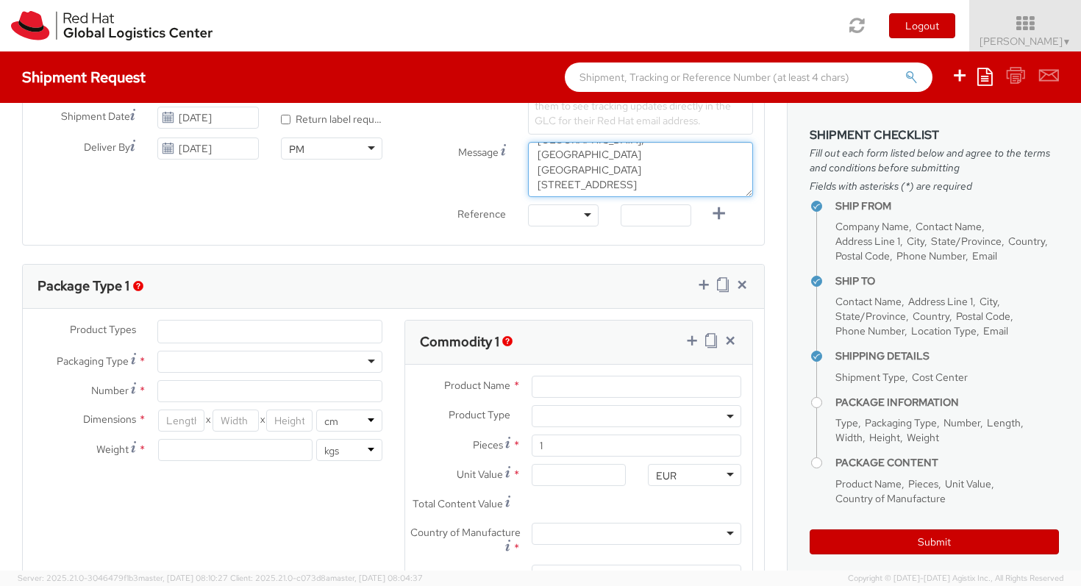
type textarea "Red Hat Office, Paris La Défense Immeuble Défense Plaza 23-25 Rue Delarivière L…"
click at [298, 340] on ul at bounding box center [270, 332] width 224 height 22
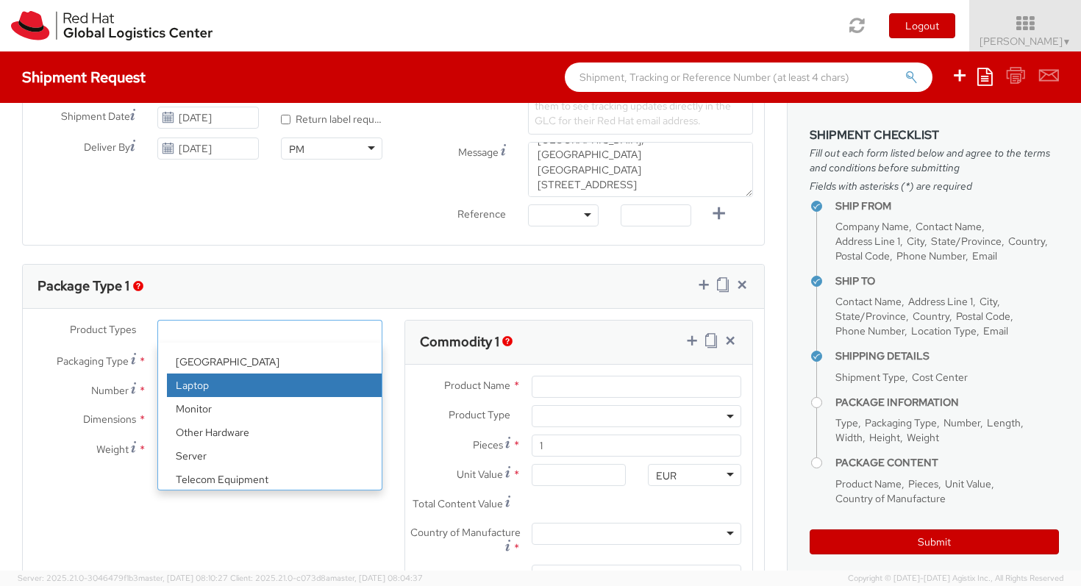
scroll to position [65, 0]
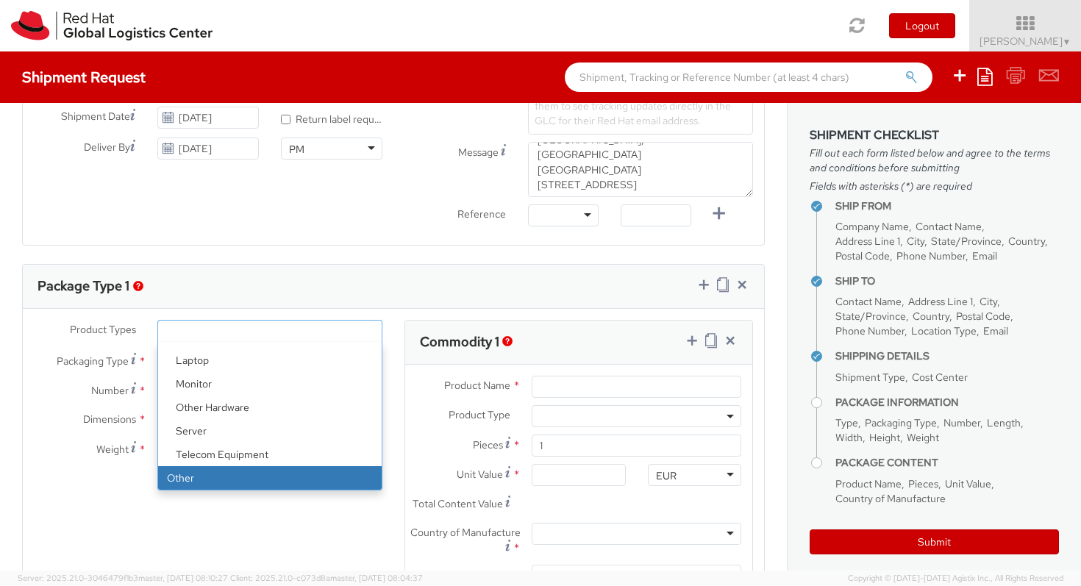
select select "OTHER"
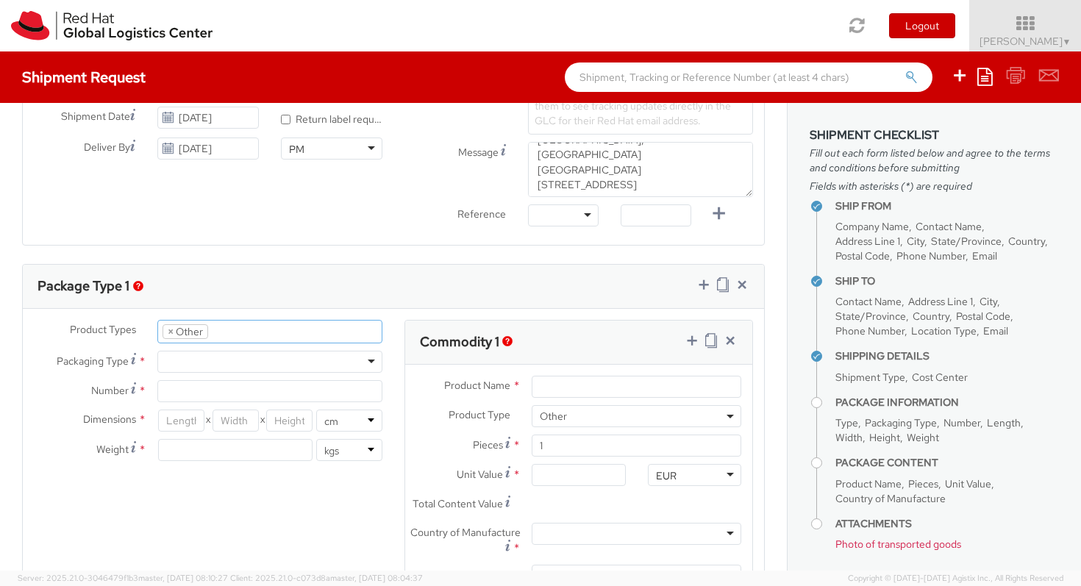
scroll to position [118, 0]
click at [207, 366] on div at bounding box center [269, 362] width 225 height 22
click at [207, 383] on input "Number *" at bounding box center [269, 391] width 225 height 22
type input "1"
click at [182, 424] on input "number" at bounding box center [181, 421] width 46 height 22
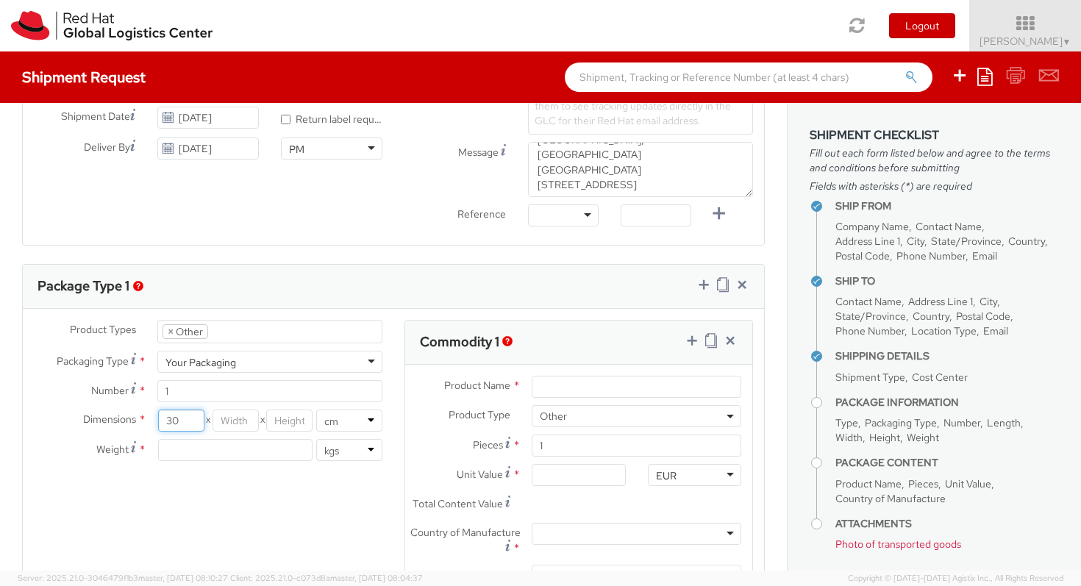
type input "30"
click at [240, 421] on input "number" at bounding box center [235, 421] width 46 height 22
type input "20"
click at [290, 423] on input "number" at bounding box center [289, 421] width 46 height 22
type input "20"
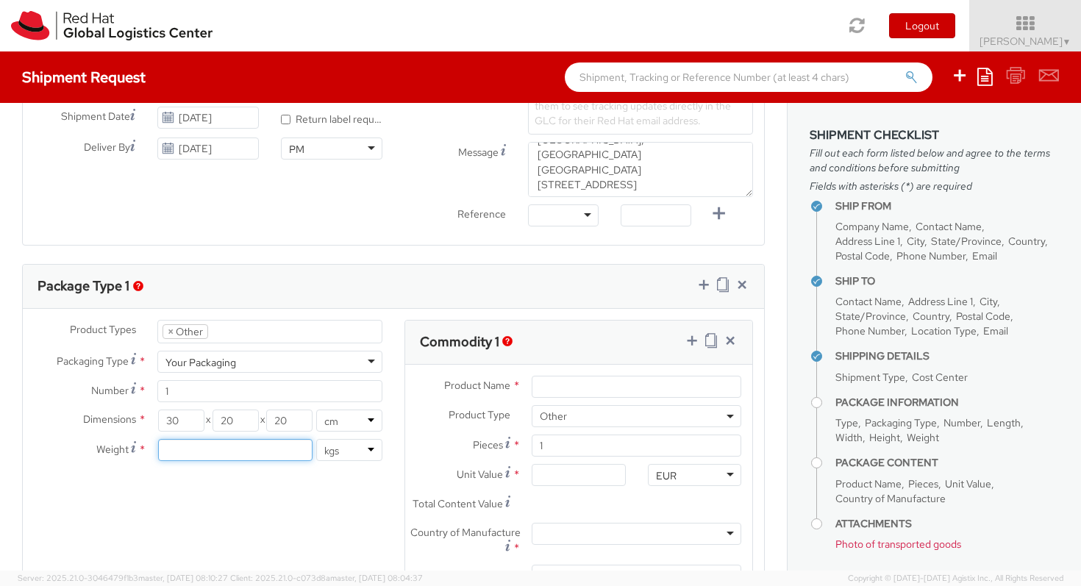
click at [268, 453] on input "number" at bounding box center [235, 450] width 154 height 22
type input "2"
click at [587, 379] on input "Product Name *" at bounding box center [637, 387] width 210 height 22
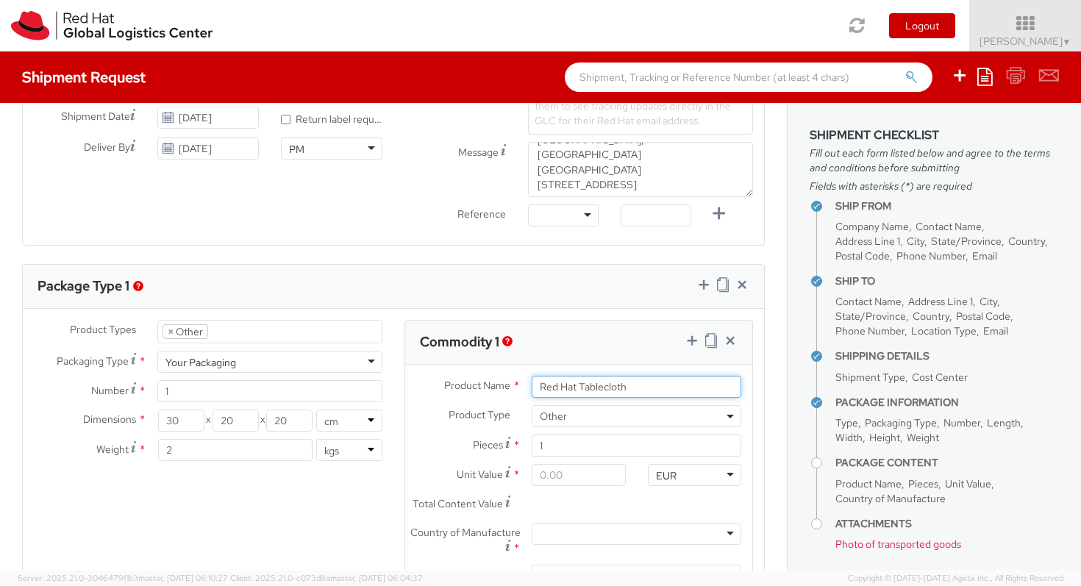
type input "Red Hat Tablecloth"
click at [554, 475] on input "Unit Value *" at bounding box center [578, 475] width 93 height 22
type input "5.00"
type input "50.00"
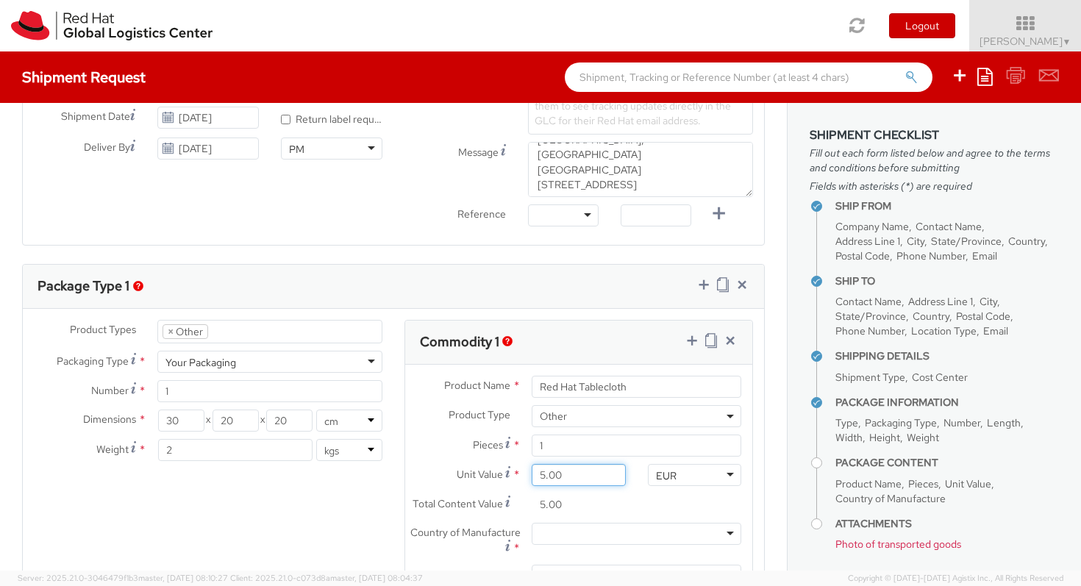
type input "50.00"
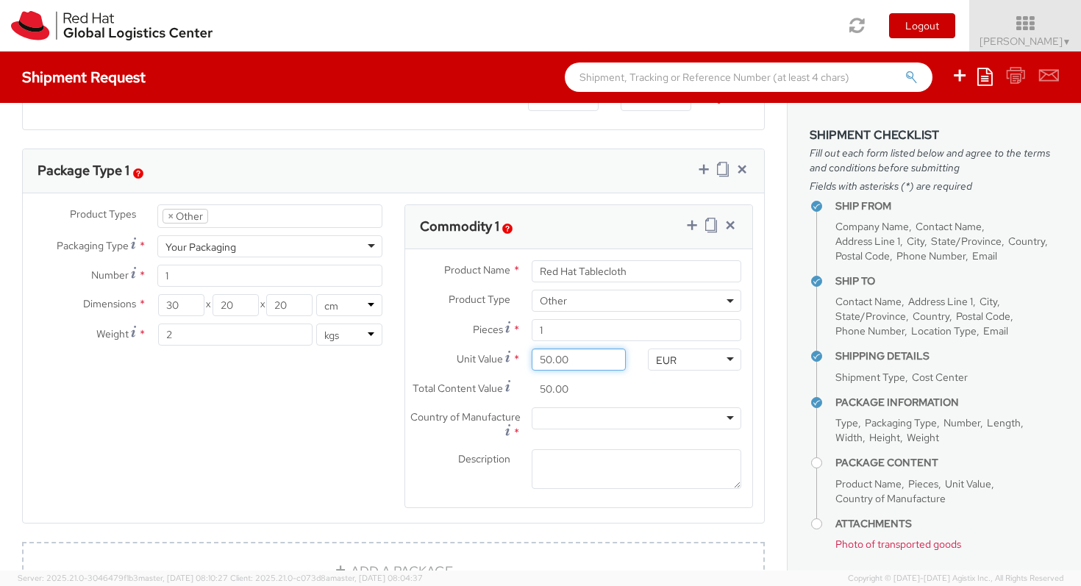
scroll to position [696, 0]
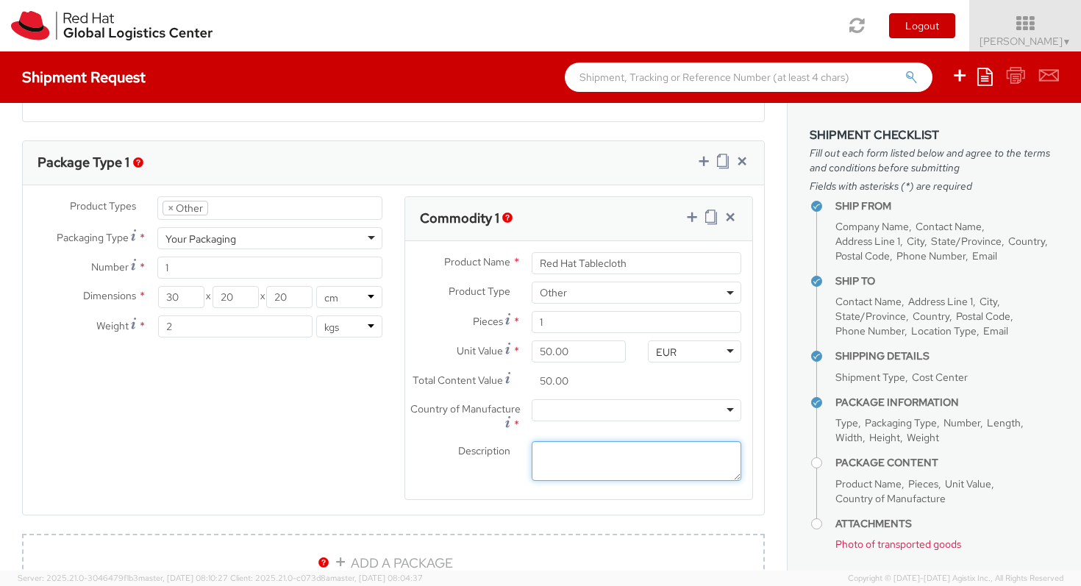
click at [573, 460] on textarea "Description *" at bounding box center [637, 461] width 210 height 40
click at [563, 403] on div at bounding box center [637, 410] width 210 height 22
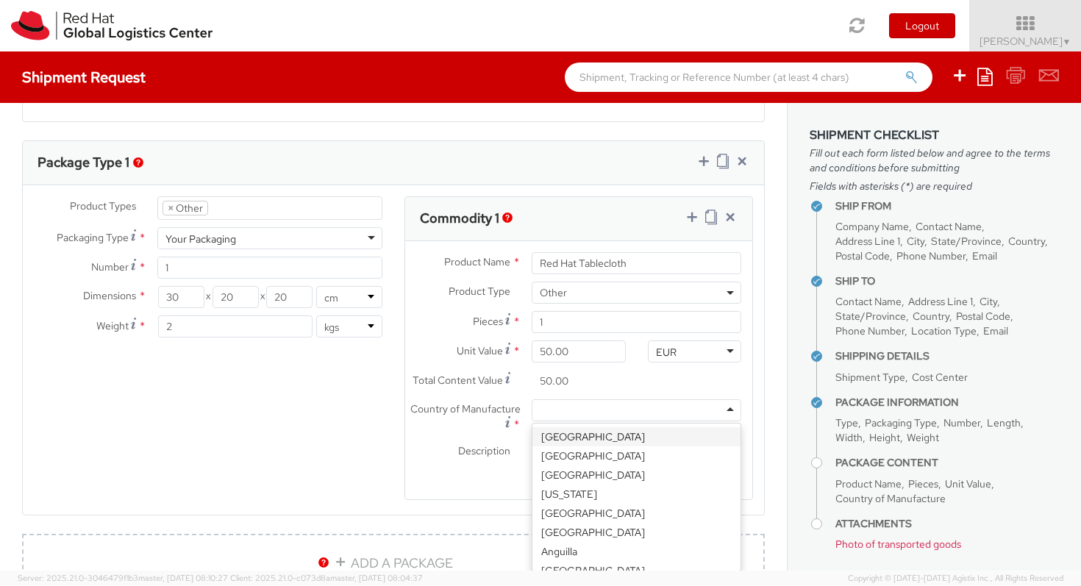
type input "d"
type input "ire"
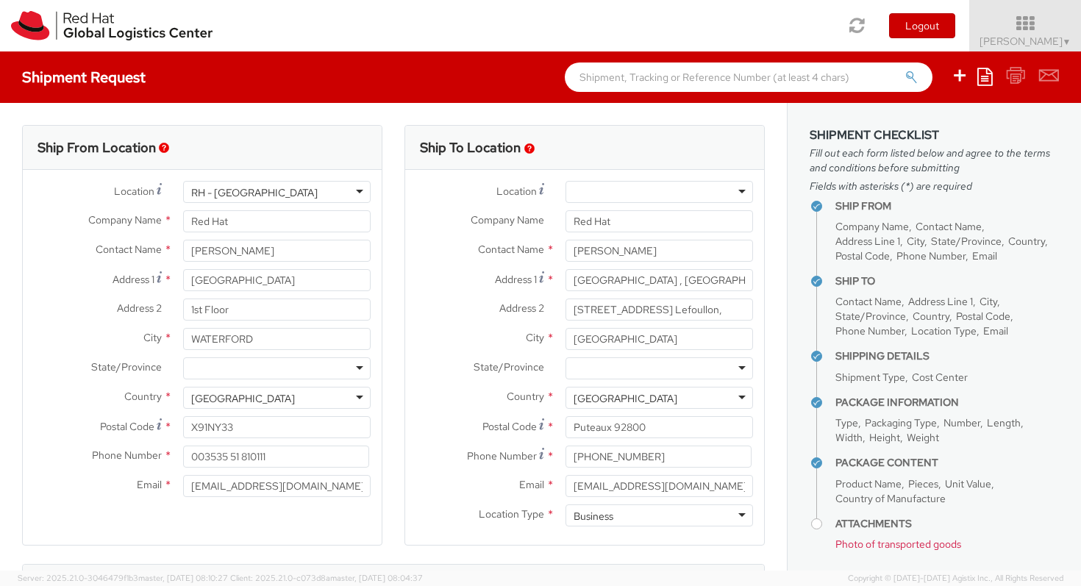
click at [643, 189] on div at bounding box center [658, 192] width 187 height 22
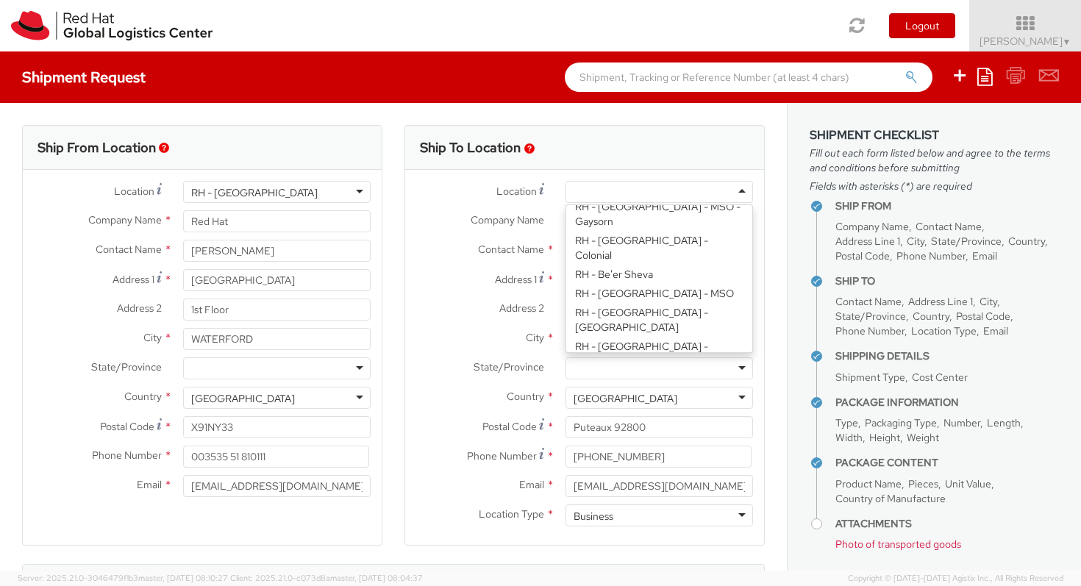
scroll to position [4, 0]
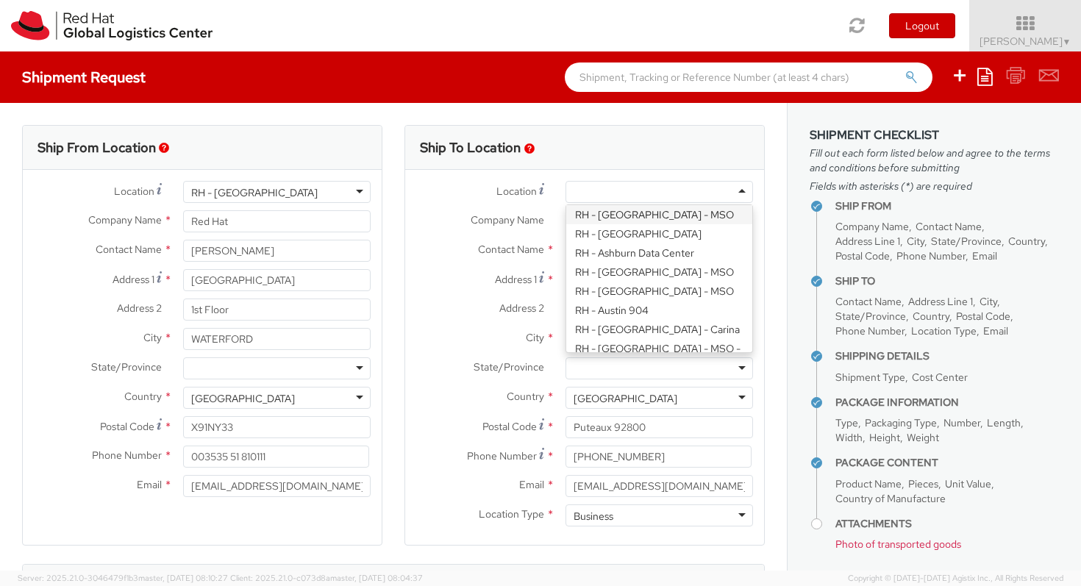
click at [632, 150] on div "Ship To Location" at bounding box center [584, 148] width 359 height 44
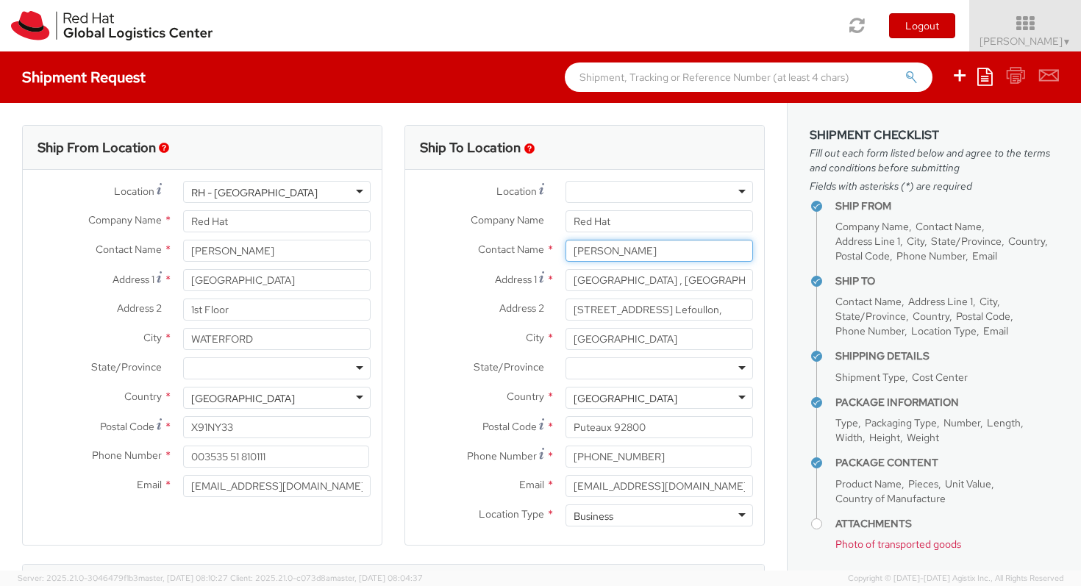
drag, startPoint x: 663, startPoint y: 254, endPoint x: 534, endPoint y: 237, distance: 129.7
click at [534, 237] on div "Location * RH - Amsterdam - MSO RH - Amsterdam Data Center RH - Ashburn Data Ce…" at bounding box center [584, 357] width 359 height 353
paste input "[PERSON_NAME]"
type input "[PERSON_NAME]"
click at [441, 257] on label "Contact Name *" at bounding box center [479, 249] width 149 height 19
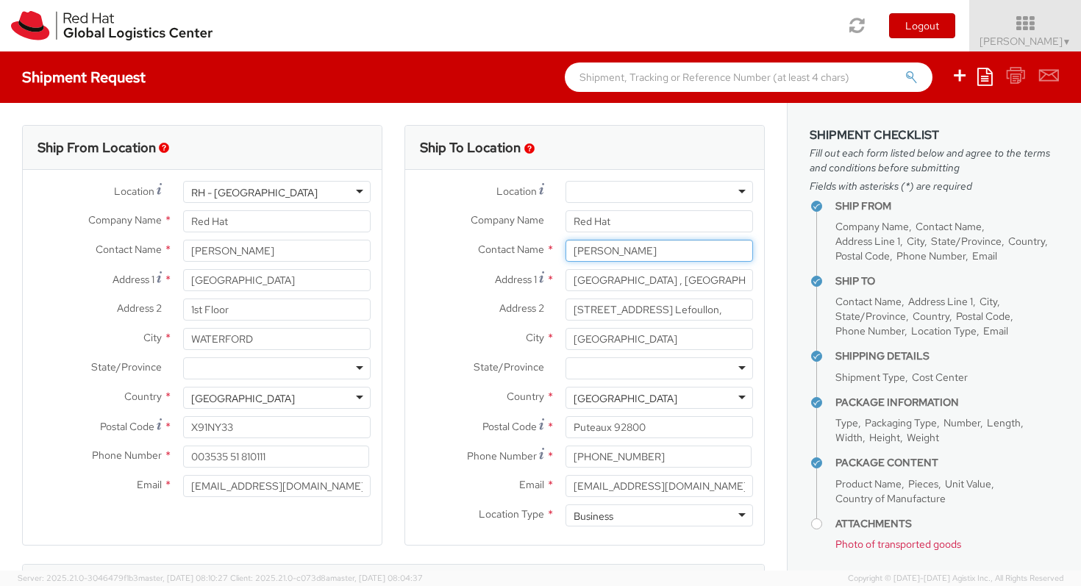
click at [664, 242] on input "[PERSON_NAME]" at bounding box center [658, 251] width 187 height 22
drag, startPoint x: 657, startPoint y: 249, endPoint x: 540, endPoint y: 235, distance: 118.5
click at [540, 235] on div "Location * RH - Amsterdam - MSO RH - Amsterdam Data Center RH - Ashburn Data Ce…" at bounding box center [584, 357] width 359 height 353
paste input "[PERSON_NAME]"
drag, startPoint x: 671, startPoint y: 252, endPoint x: 532, endPoint y: 238, distance: 138.9
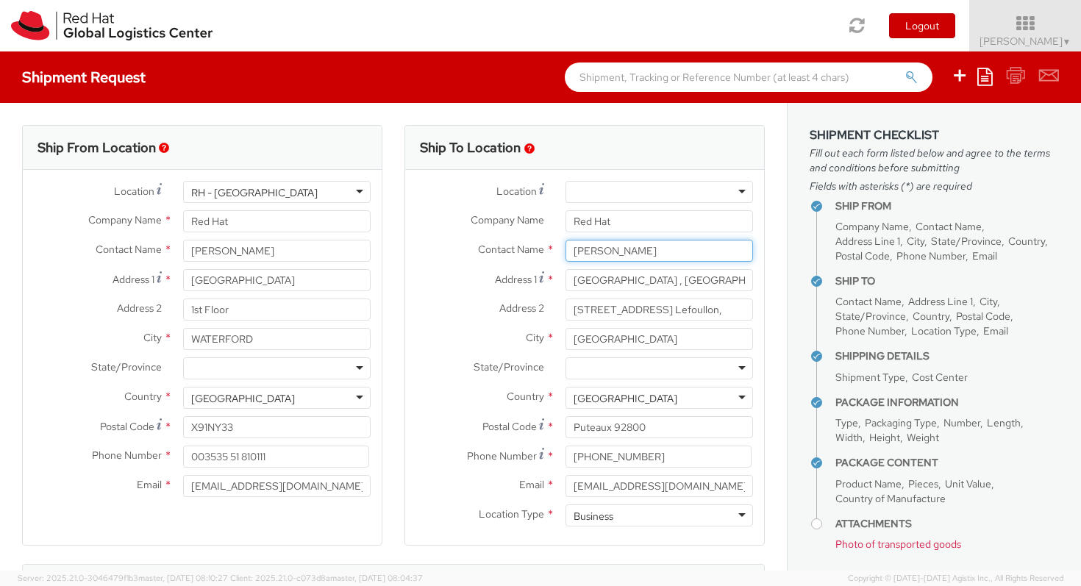
click at [532, 238] on div "Location * RH - Amsterdam - MSO RH - Amsterdam Data Center RH - Ashburn Data Ce…" at bounding box center [584, 357] width 359 height 353
paste input "Eoghan Glynn"
type input "Eoghan Glynn"
click at [442, 285] on label "Address 1 *" at bounding box center [479, 279] width 149 height 20
click at [565, 285] on input "Paris La Défense , Immeuble Défense Plaza" at bounding box center [658, 280] width 187 height 22
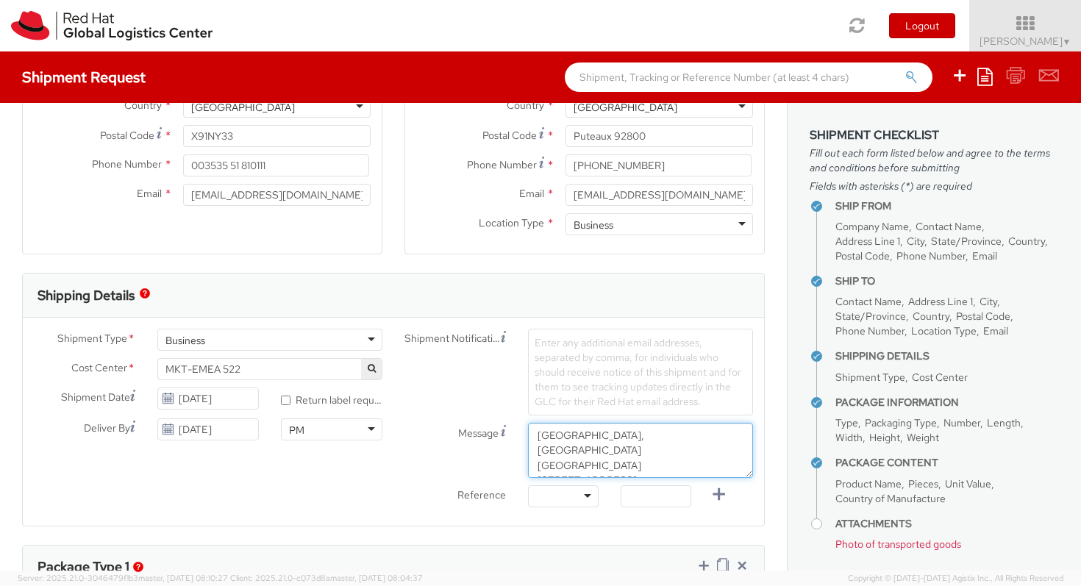
scroll to position [0, 0]
click at [539, 434] on textarea "Red Hat Office, Paris La Défense Immeuble Défense Plaza 23-25 Rue Delarivière L…" at bounding box center [640, 450] width 225 height 55
click at [648, 444] on textarea "To the Red Hat Office, Paris La Défense Immeuble Défense Plaza 23-25 Rue Delari…" at bounding box center [640, 450] width 225 height 55
click at [644, 436] on textarea "To the Red Hat Office, Paris La Défense Immeuble Défense Plaza 23-25 Rue Delari…" at bounding box center [640, 450] width 225 height 55
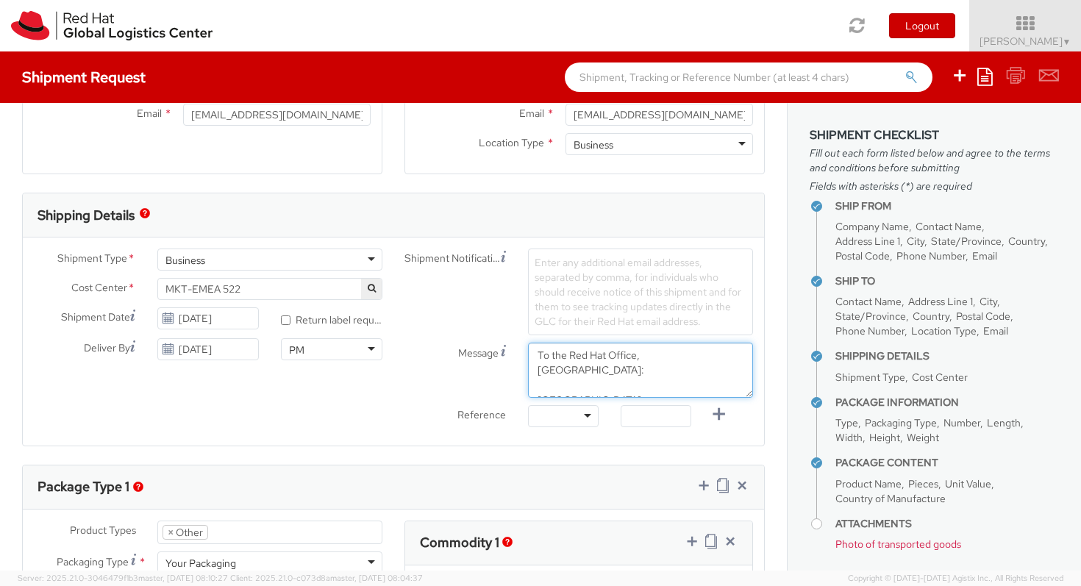
scroll to position [29, 0]
click at [623, 371] on textarea "To the Red Hat Office, France: Red Hat, Paris La Défense Immeuble Défense Plaza…" at bounding box center [640, 370] width 225 height 55
click at [665, 360] on textarea "To the Red Hat Office, France: Red Hat, Paris La Défense, Immeuble Défense Plaz…" at bounding box center [640, 370] width 225 height 55
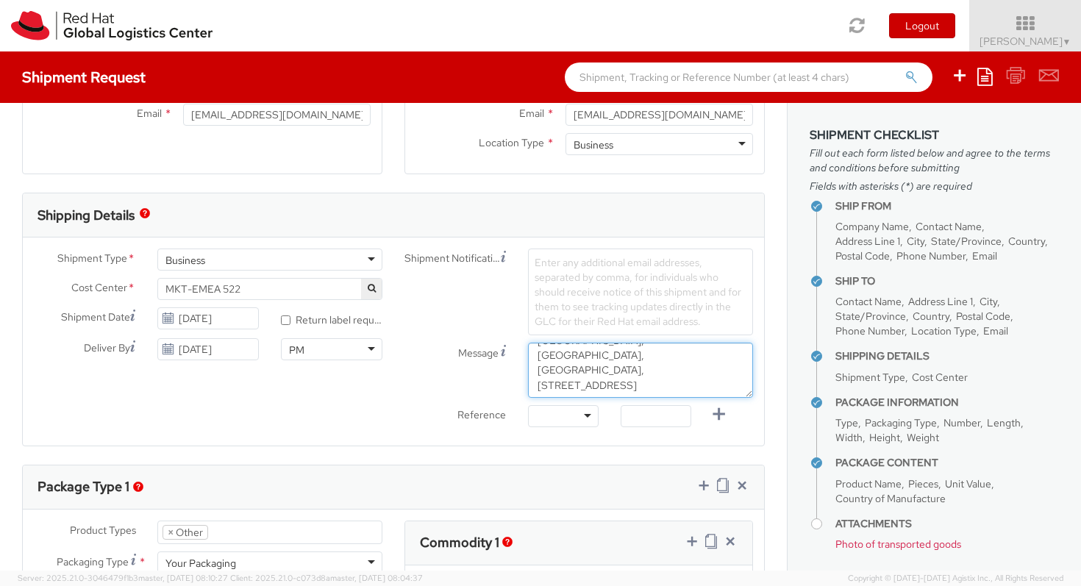
click at [613, 386] on textarea "To the Red Hat Office, France: Red Hat, Paris La Défense, Immeuble Défense Plaz…" at bounding box center [640, 370] width 225 height 55
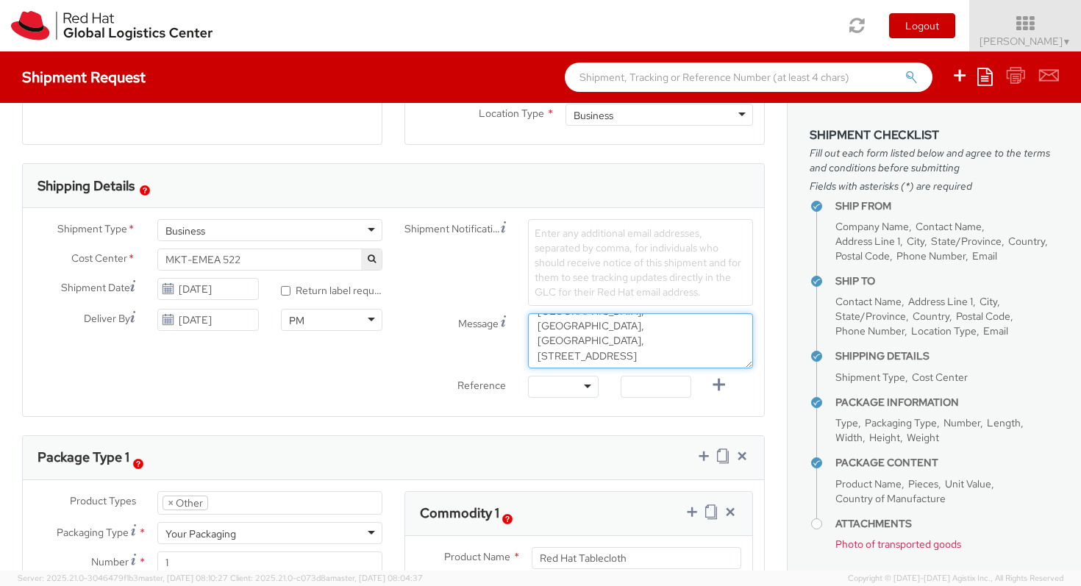
scroll to position [407, 0]
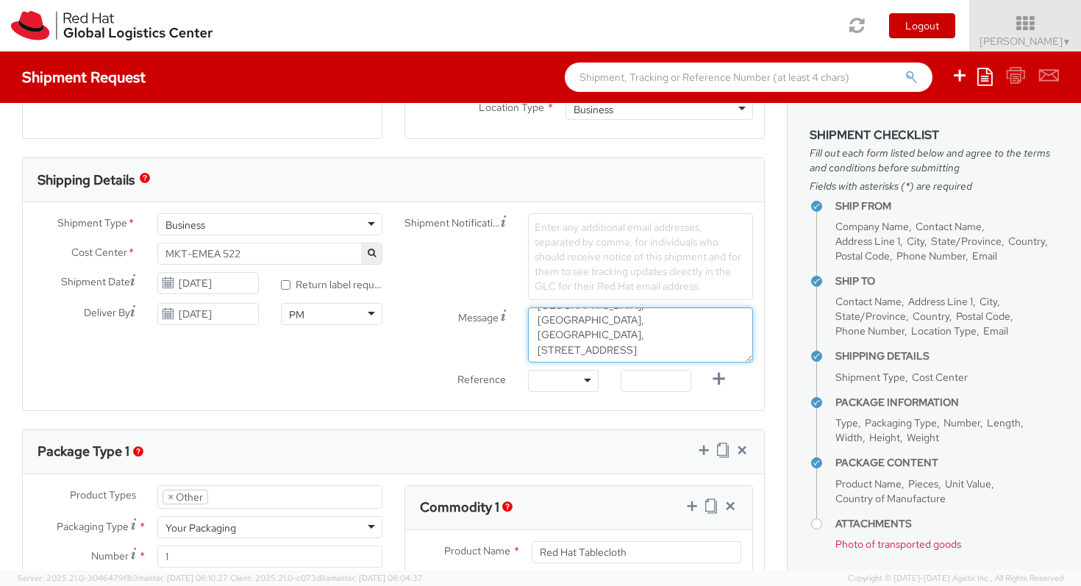
type textarea "To the Red Hat Office, France: Red Hat, Paris La Défense, Immeuble Défense Plaz…"
click at [306, 386] on div "Shipment Type * Business Business Business Cost Center * MKT-EMEA 522 MKT-EMEA …" at bounding box center [393, 306] width 741 height 186
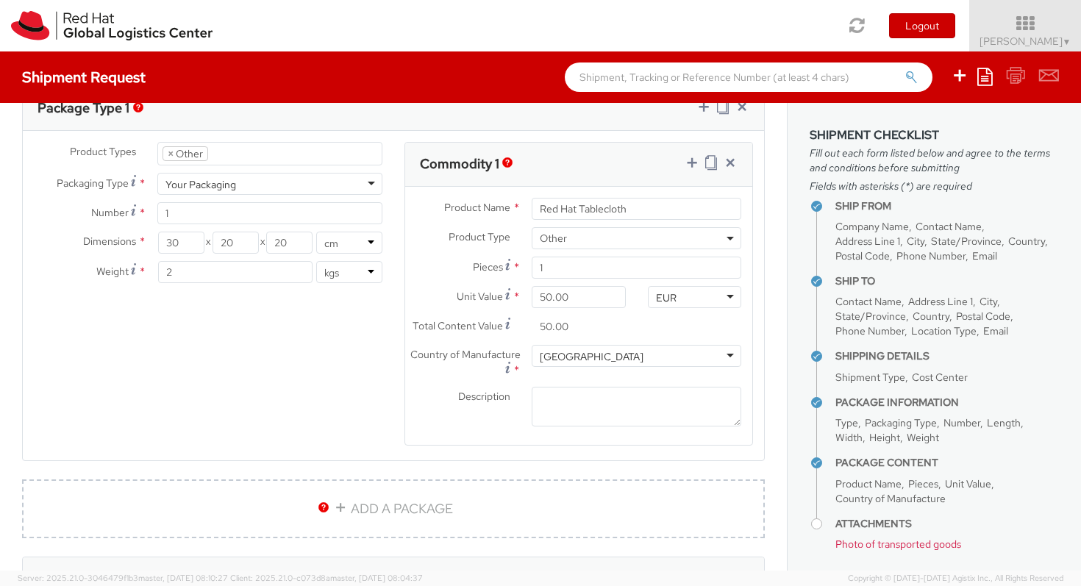
scroll to position [751, 0]
click at [559, 392] on textarea "Description *" at bounding box center [637, 406] width 210 height 40
type textarea "Red Hat Tablecloth"
click at [327, 337] on div "Product Types * Documents Docking Station Laptop Monitor Other Hardware Server …" at bounding box center [393, 302] width 741 height 323
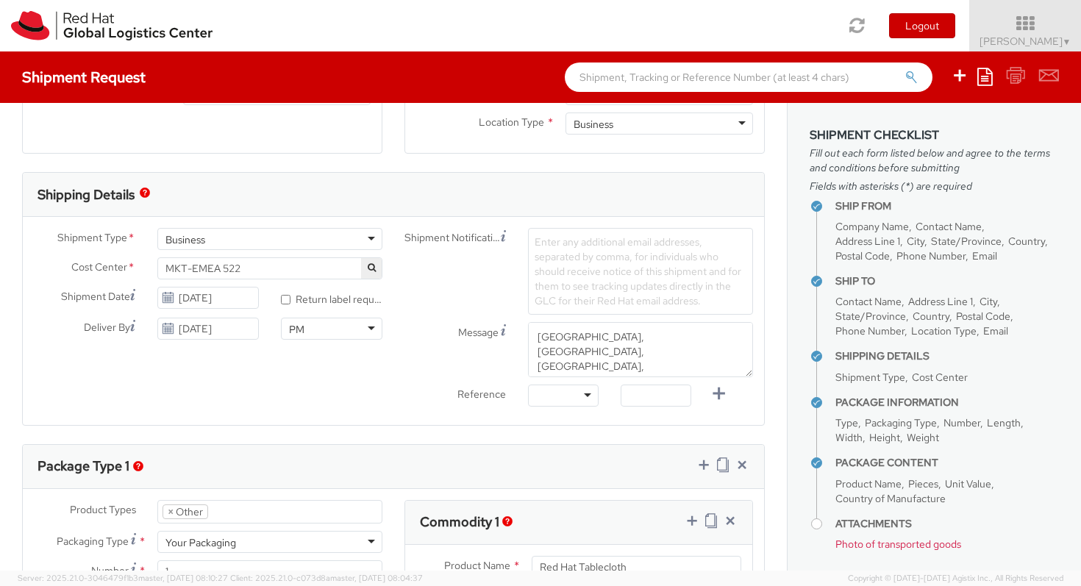
scroll to position [39, 0]
click at [601, 254] on span "Enter any additional email addresses, separated by comma, for individuals who s…" at bounding box center [637, 271] width 207 height 72
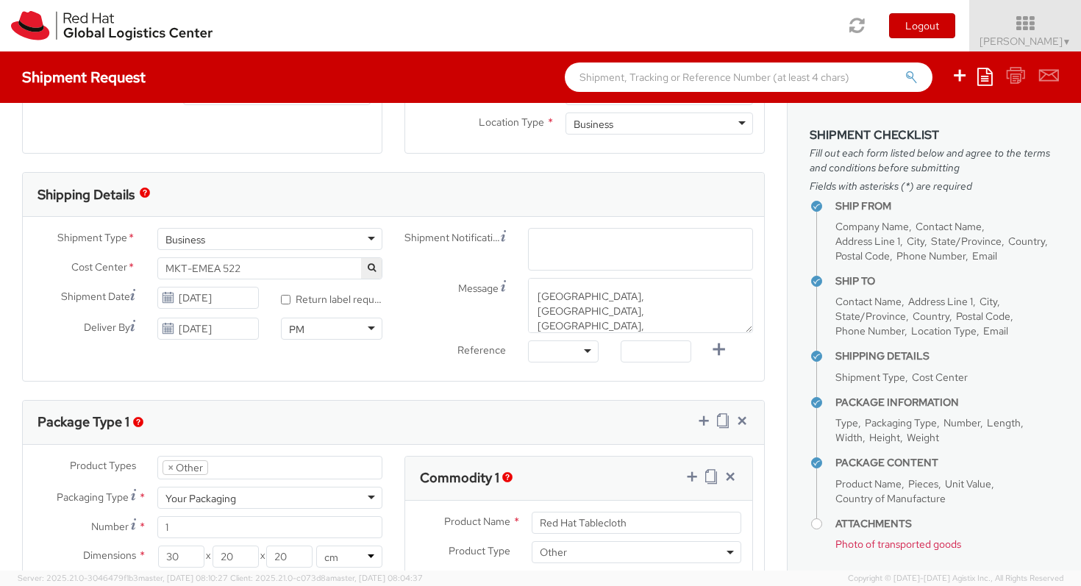
scroll to position [362, 0]
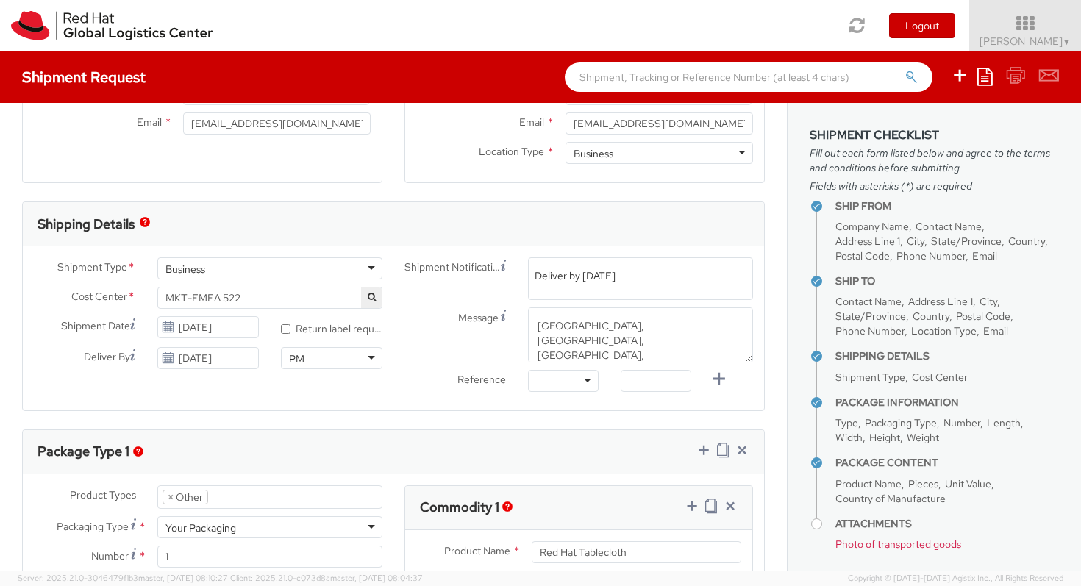
type input "Deliver by Friday"
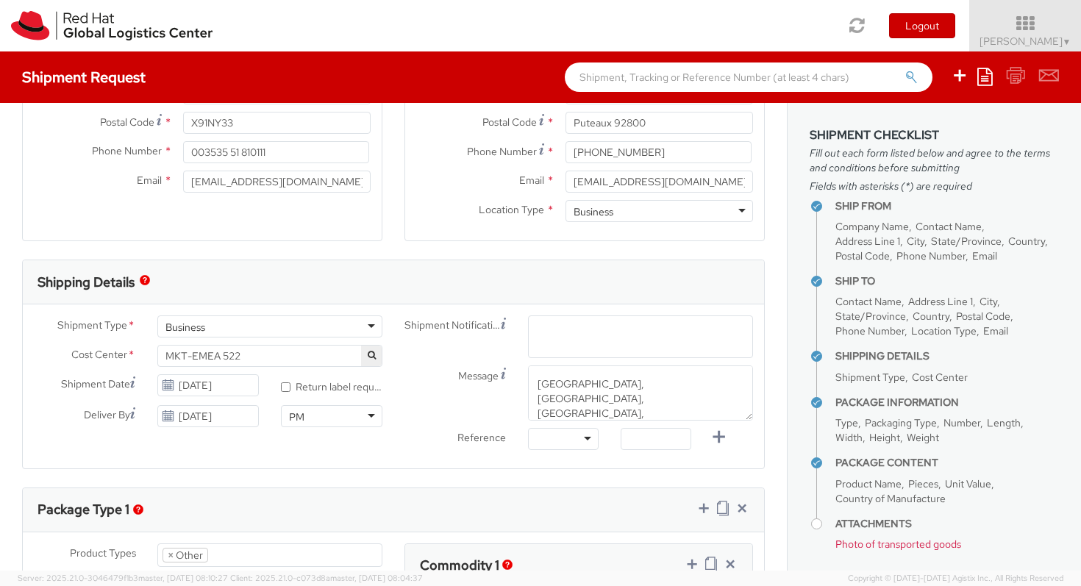
scroll to position [306, 0]
type input "Deliver by Friday oCTOBER 17TH"
click at [659, 334] on span "Enter any additional email addresses, separated by comma, for individuals who s…" at bounding box center [640, 360] width 212 height 74
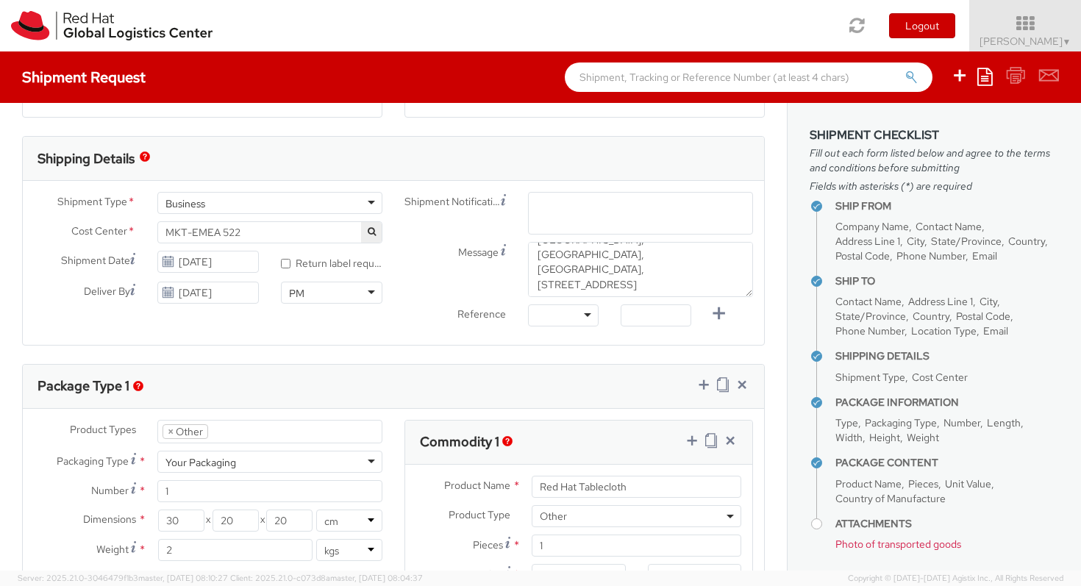
scroll to position [74, 0]
click at [652, 290] on textarea "To the Red Hat Office, France: Red Hat, Paris La Défense, Immeuble Défense Plaz…" at bounding box center [640, 269] width 225 height 55
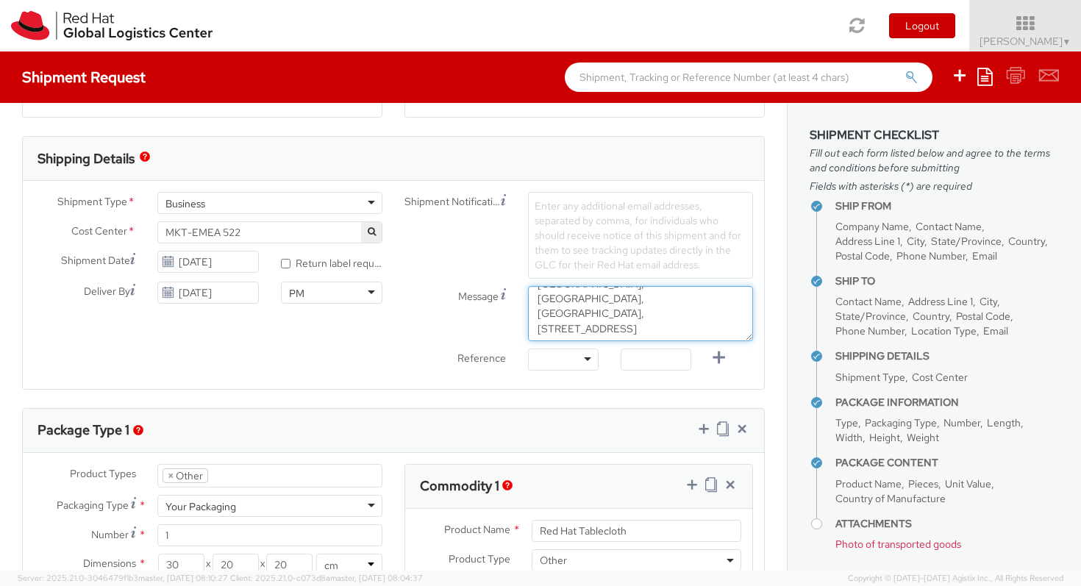
scroll to position [99, 0]
type textarea "To the Red Hat Office, France: Red Hat, Paris La Défense, Immeuble Défense Plaz…"
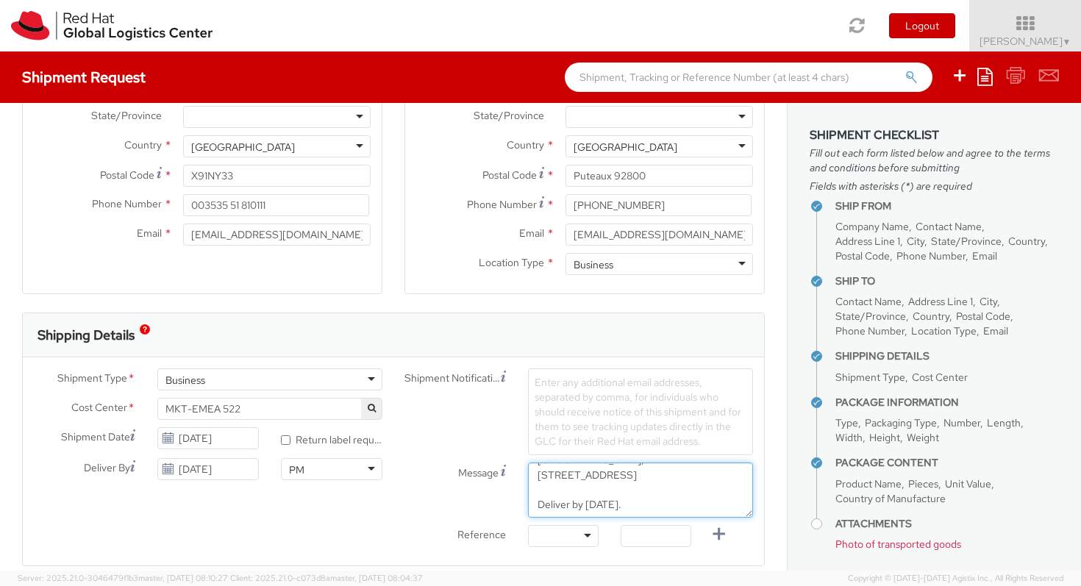
scroll to position [272, 0]
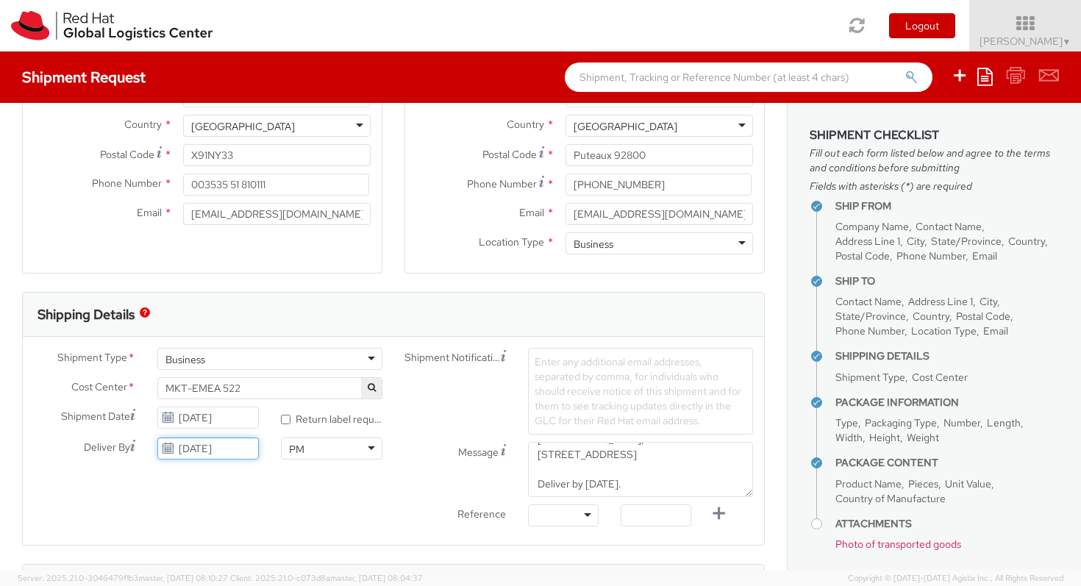
click at [243, 446] on input "10/16/2025" at bounding box center [207, 448] width 101 height 22
click at [266, 473] on div "Shipment Type * Business Business Business Cost Center * MKT-EMEA 522 MKT-EMEA …" at bounding box center [393, 441] width 741 height 186
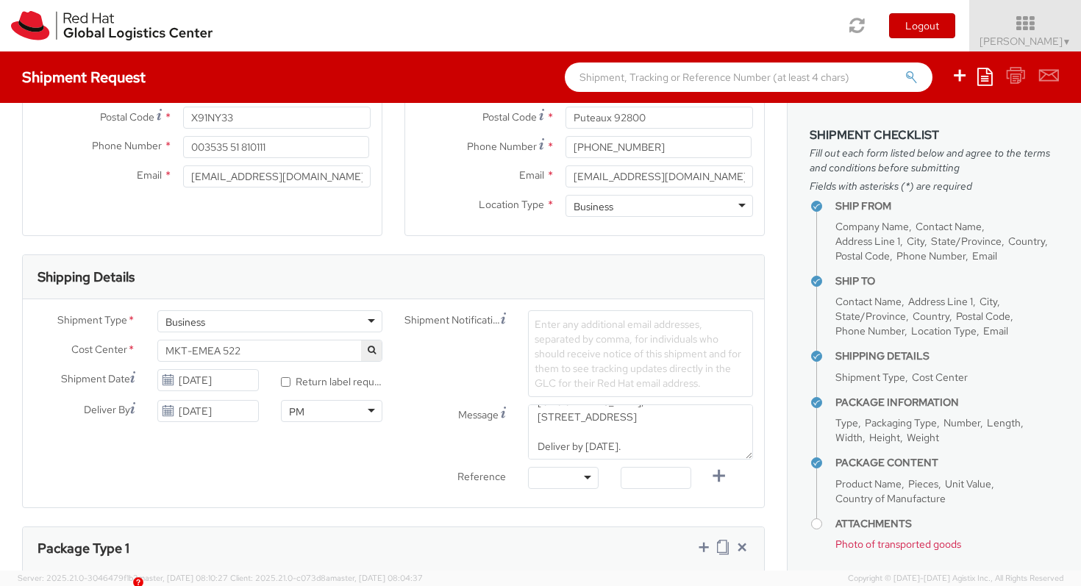
scroll to position [82, 0]
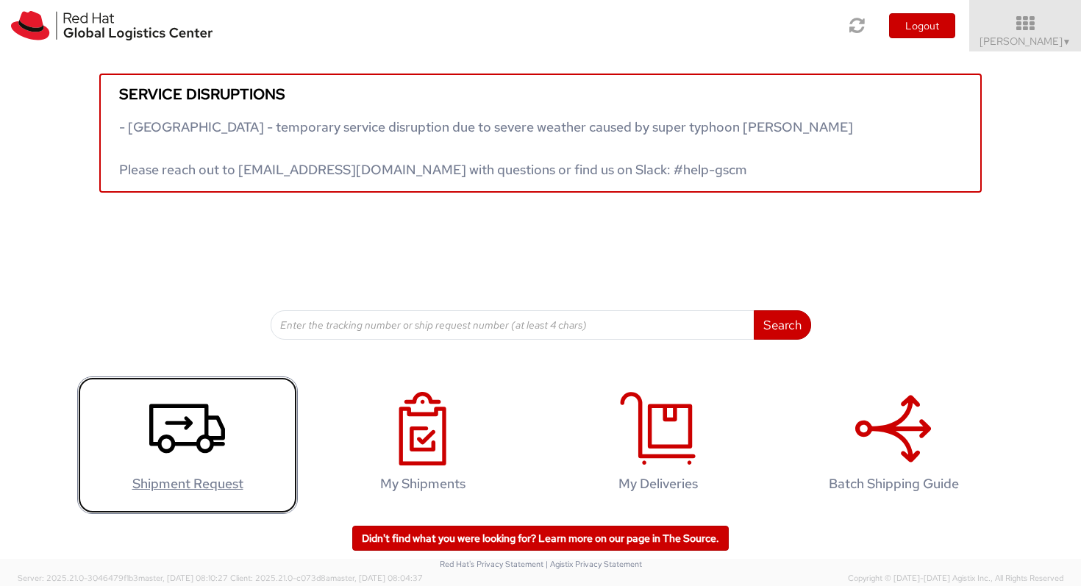
click at [209, 414] on icon at bounding box center [187, 429] width 76 height 74
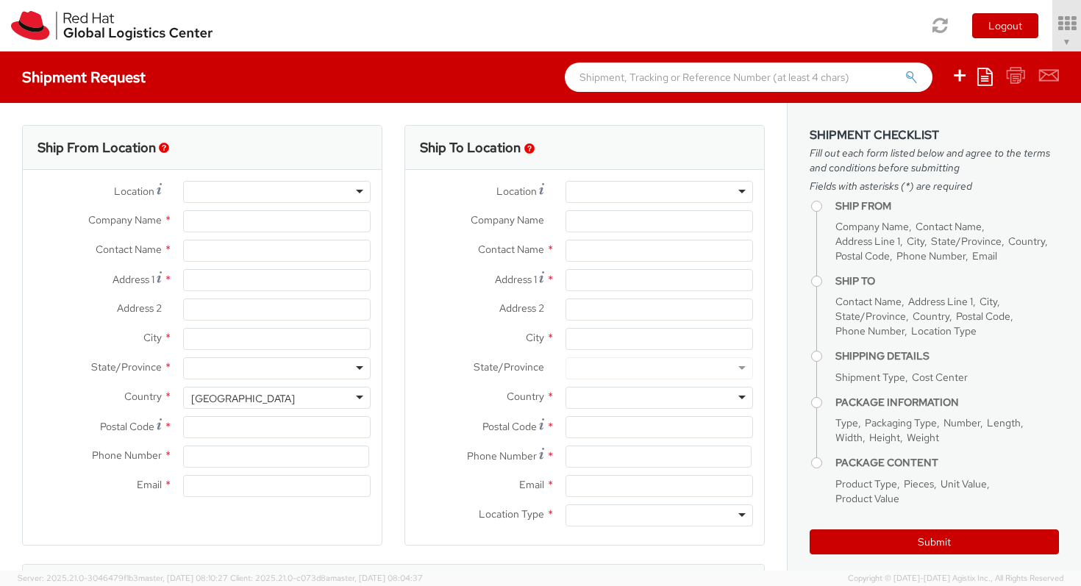
type input "Red Hat Limited"
type input "[PERSON_NAME]"
type input "One, [GEOGRAPHIC_DATA], [GEOGRAPHIC_DATA]"
type input "Red Hat Suite 05-102"
type input "[GEOGRAPHIC_DATA]"
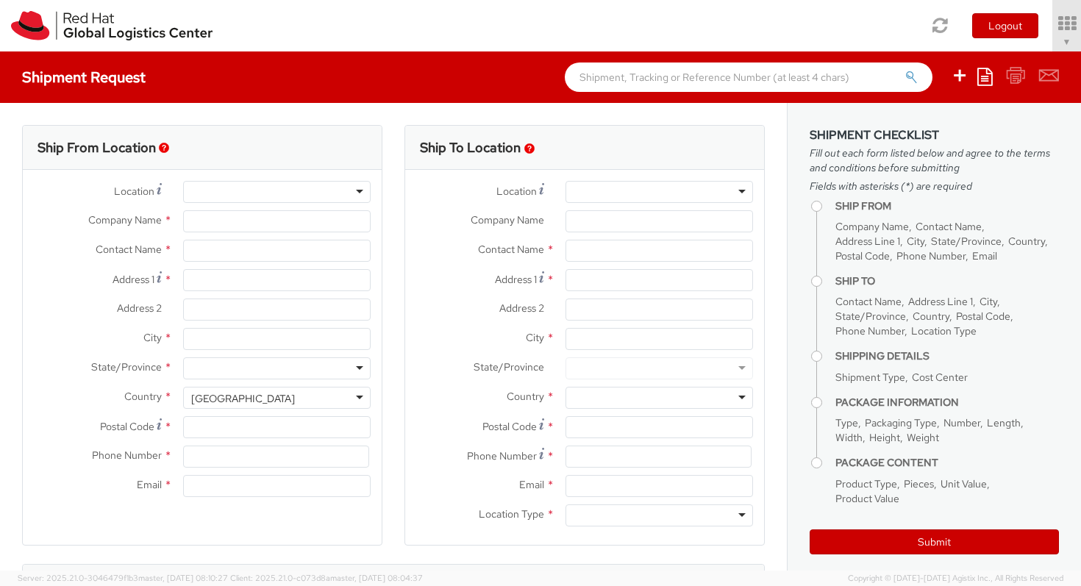
type input "D02 EF64"
type input "35351540048"
type input "[EMAIL_ADDRESS][DOMAIN_NAME]"
select select "CM"
select select "KGS"
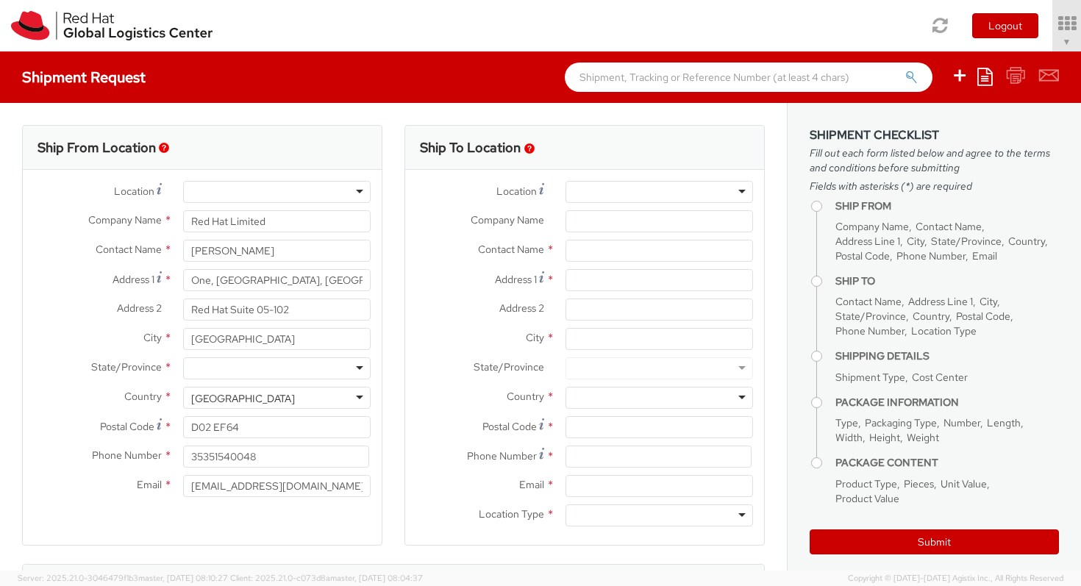
select select "522"
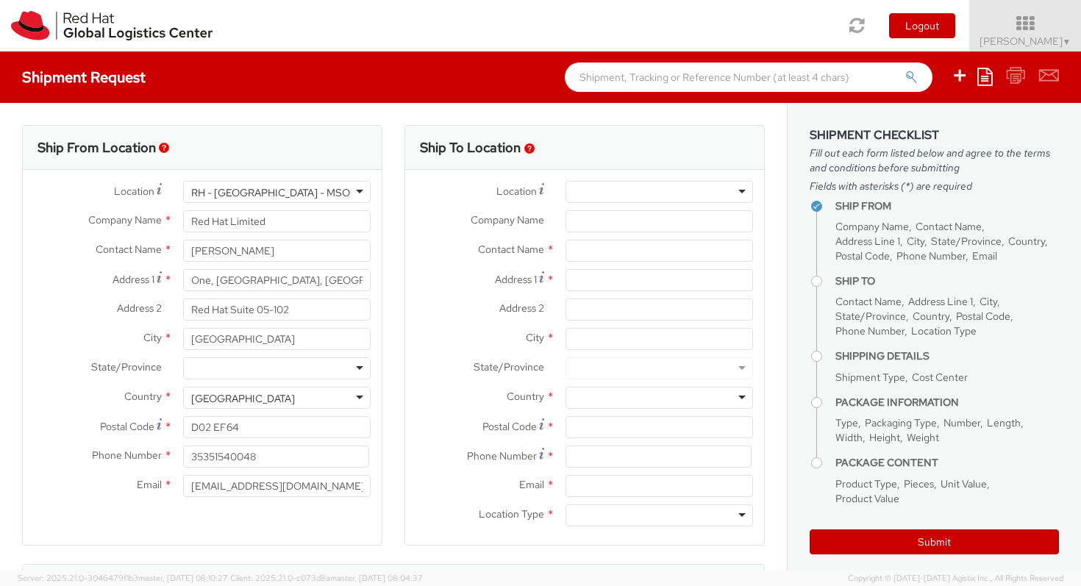
select select
click at [225, 198] on div "RH - [GEOGRAPHIC_DATA] - MSO" at bounding box center [270, 192] width 159 height 15
drag, startPoint x: 301, startPoint y: 189, endPoint x: 237, endPoint y: 191, distance: 64.7
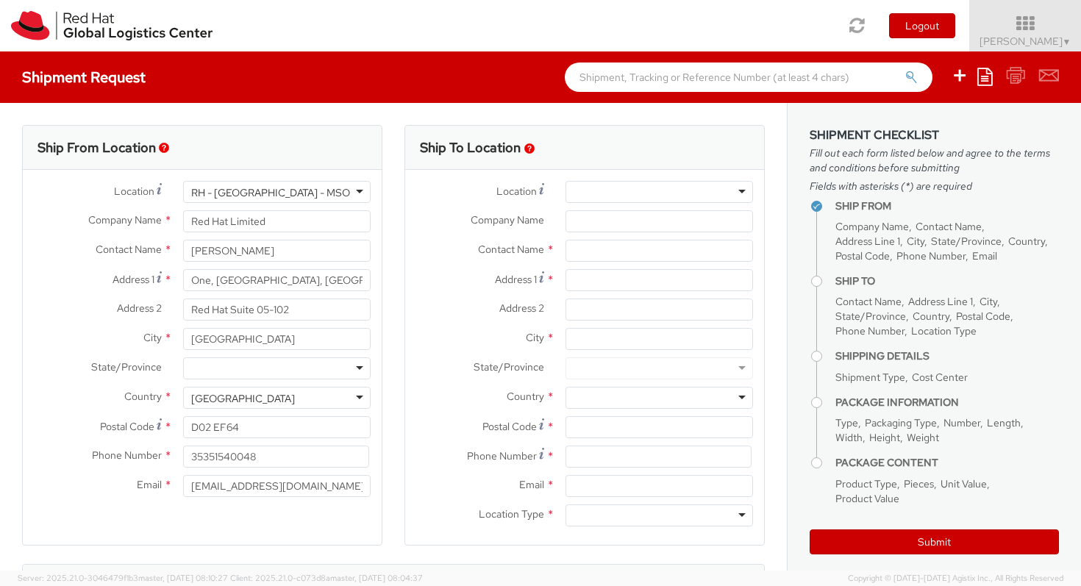
click at [237, 191] on div "RH - [GEOGRAPHIC_DATA] - MSO" at bounding box center [276, 192] width 187 height 22
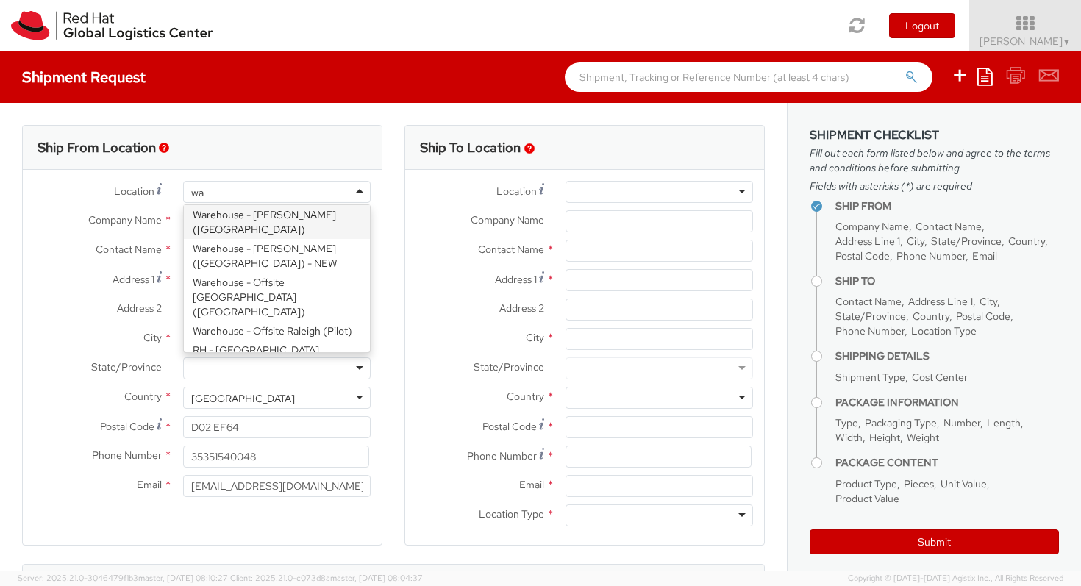
scroll to position [0, 0]
type input "wat"
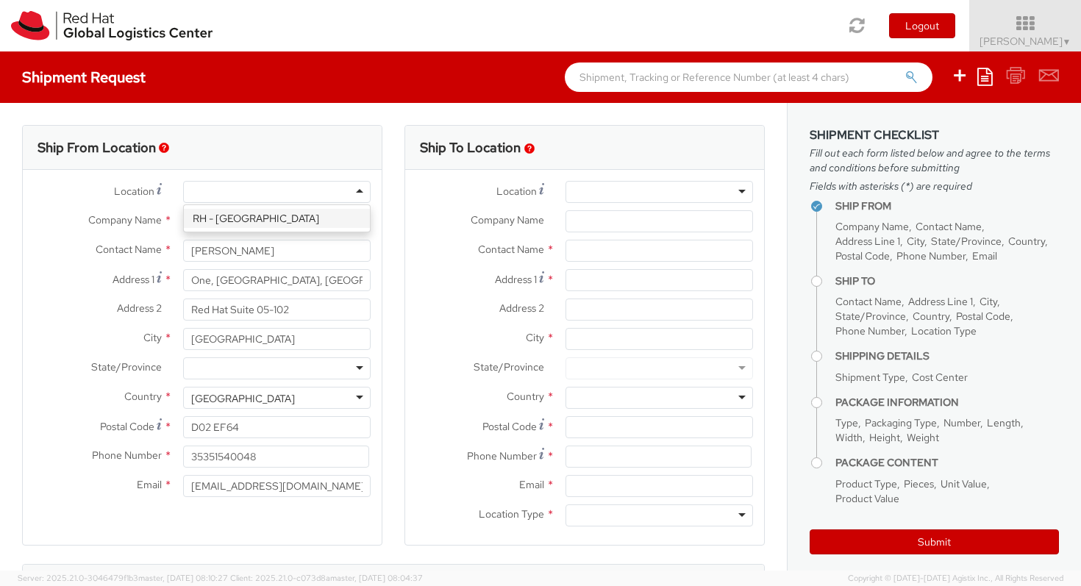
type input "[GEOGRAPHIC_DATA]"
type input "1st Floor"
type input "WATERFORD"
type input "X91NY33"
type input "003535 51 810111"
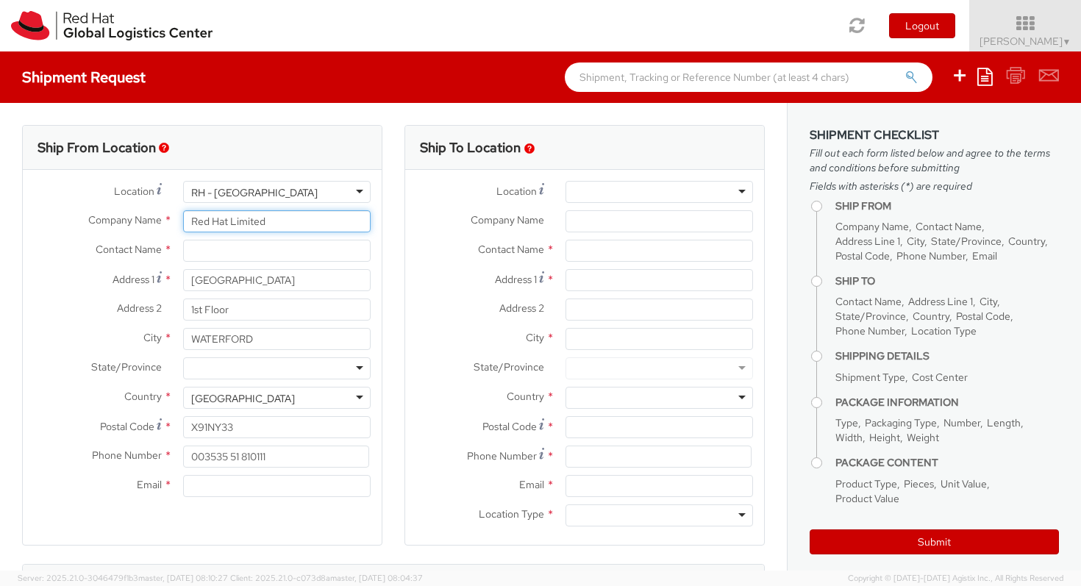
click at [289, 220] on input "Red Hat Limited" at bounding box center [276, 221] width 187 height 22
click at [252, 254] on input "text" at bounding box center [276, 251] width 187 height 22
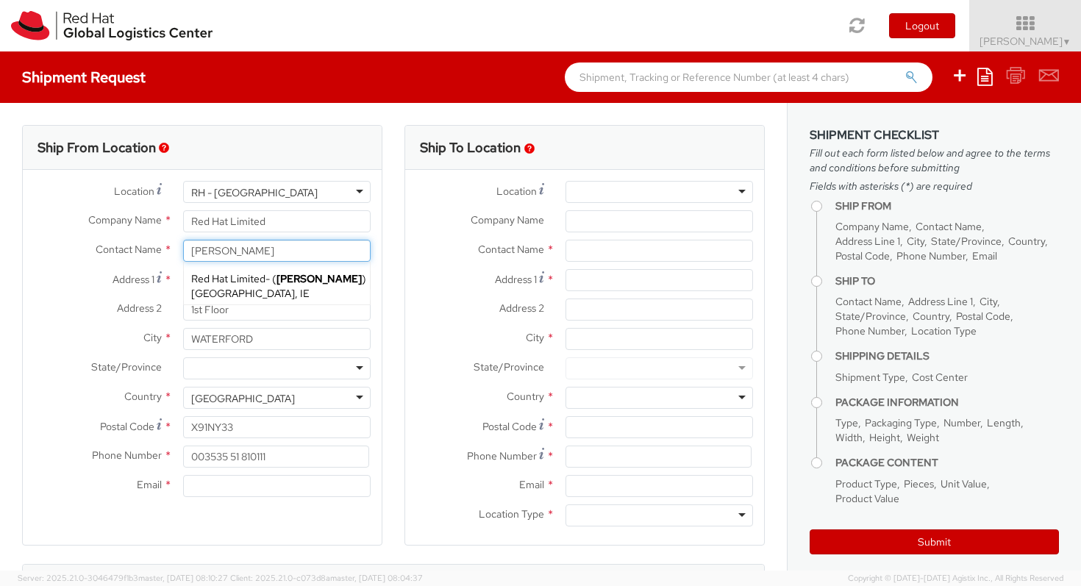
type input "[PERSON_NAME]"
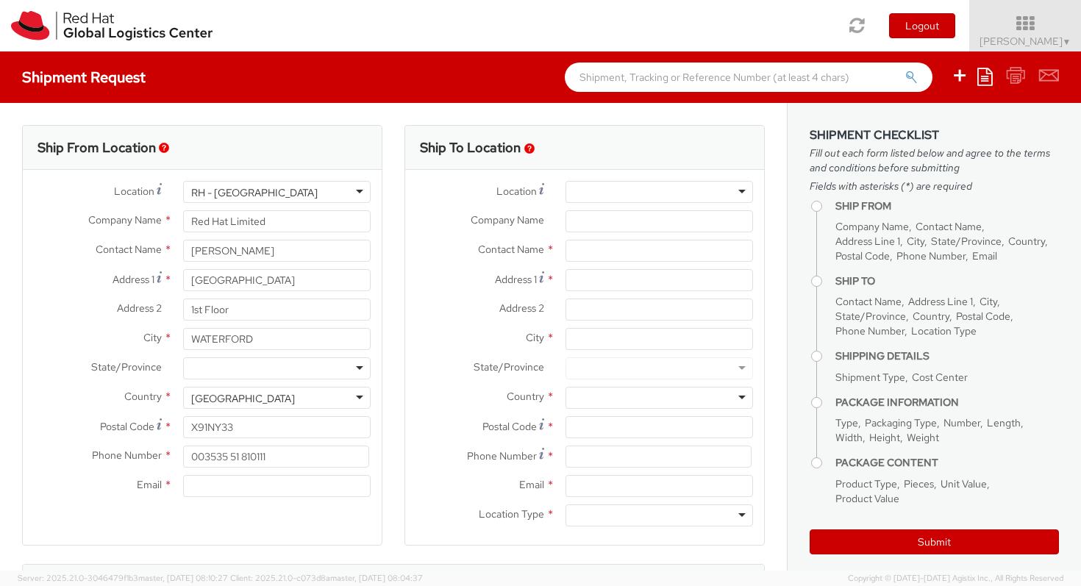
click at [64, 322] on div "Address 2 * 1st Floor" at bounding box center [202, 312] width 359 height 29
click at [213, 485] on input "Email *" at bounding box center [276, 486] width 187 height 22
type input "[EMAIL_ADDRESS][DOMAIN_NAME]"
click at [609, 196] on div at bounding box center [658, 192] width 187 height 22
type input "RH - [GEOGRAPHIC_DATA]"
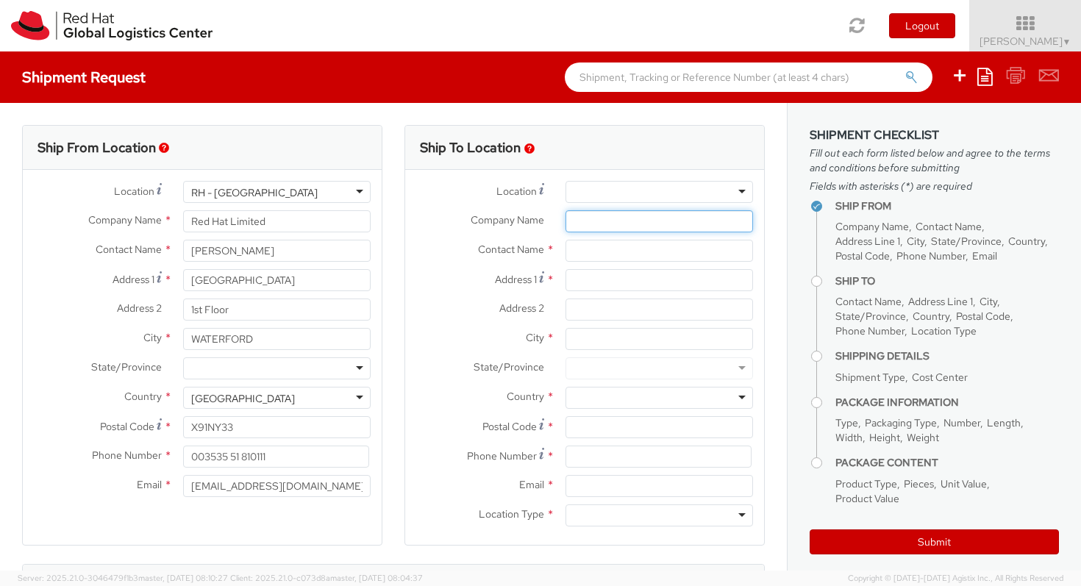
click at [643, 222] on input "Company Name *" at bounding box center [658, 221] width 187 height 22
click at [593, 251] on input "text" at bounding box center [658, 251] width 187 height 22
paste input "[PERSON_NAME]"
type input "[PERSON_NAME]"
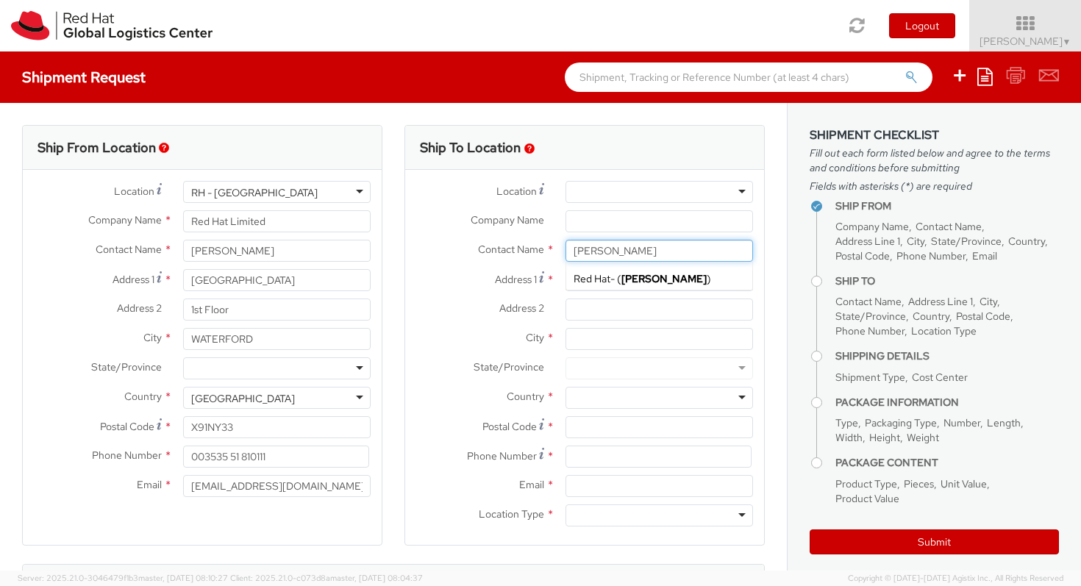
click at [656, 282] on strong "[PERSON_NAME]" at bounding box center [663, 278] width 85 height 13
type input "Red Hat"
type input "[EMAIL_ADDRESS][DOMAIN_NAME]"
type input "[PERSON_NAME]"
